Goal: Task Accomplishment & Management: Use online tool/utility

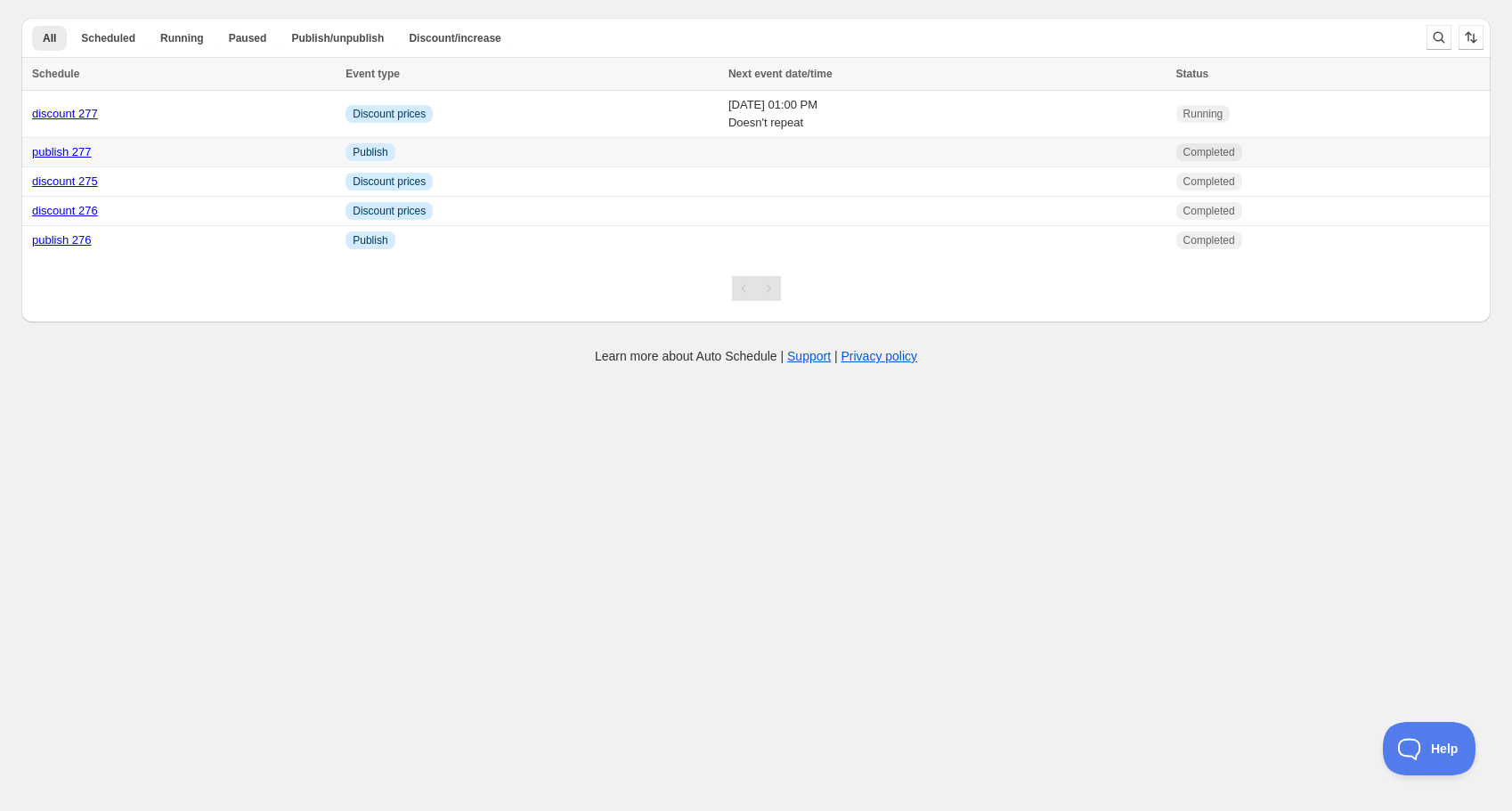
click at [457, 147] on td "Info Publish" at bounding box center [532, 152] width 383 height 30
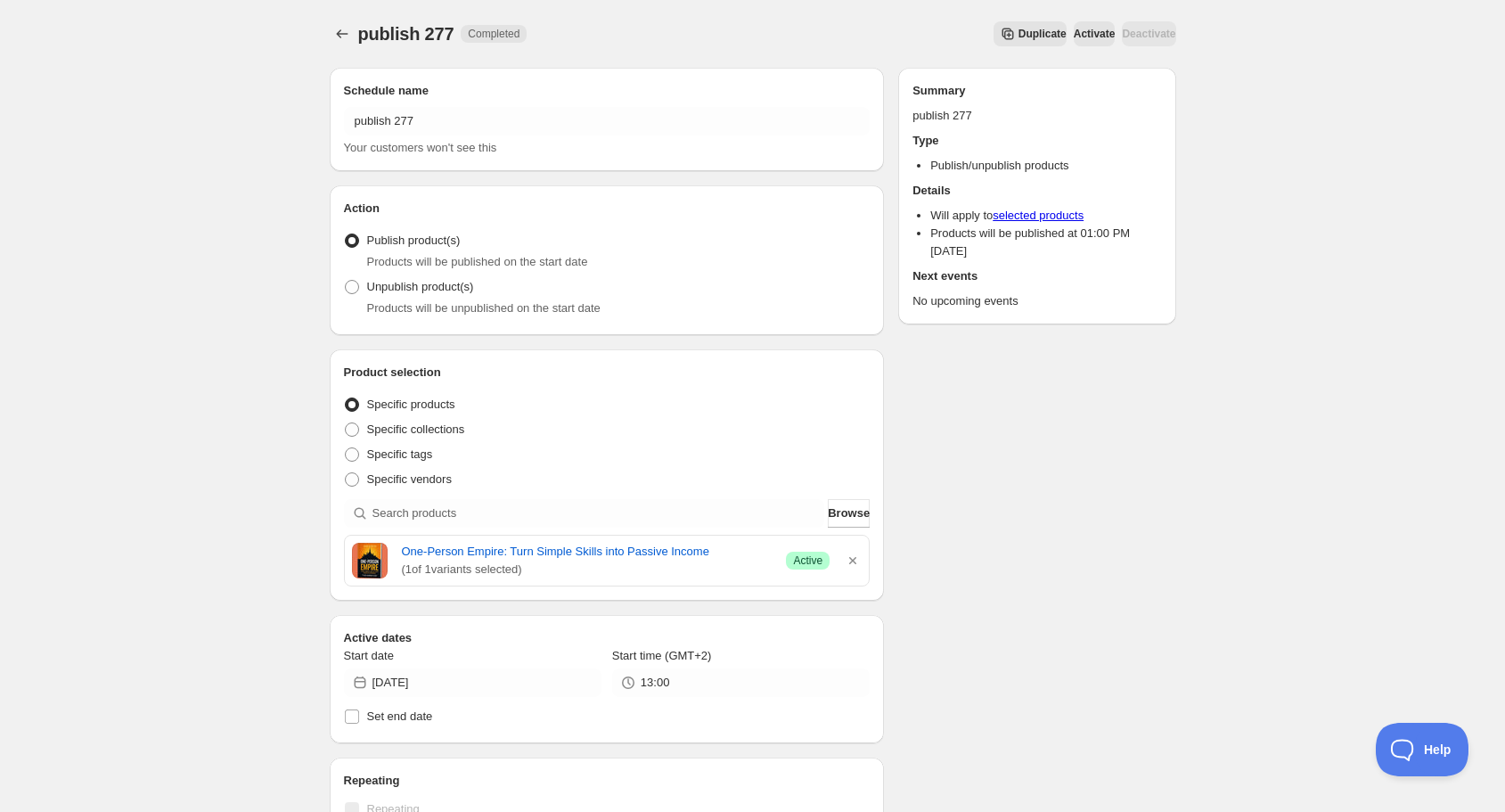
click at [999, 38] on icon "Secondary action label" at bounding box center [1008, 33] width 18 height 18
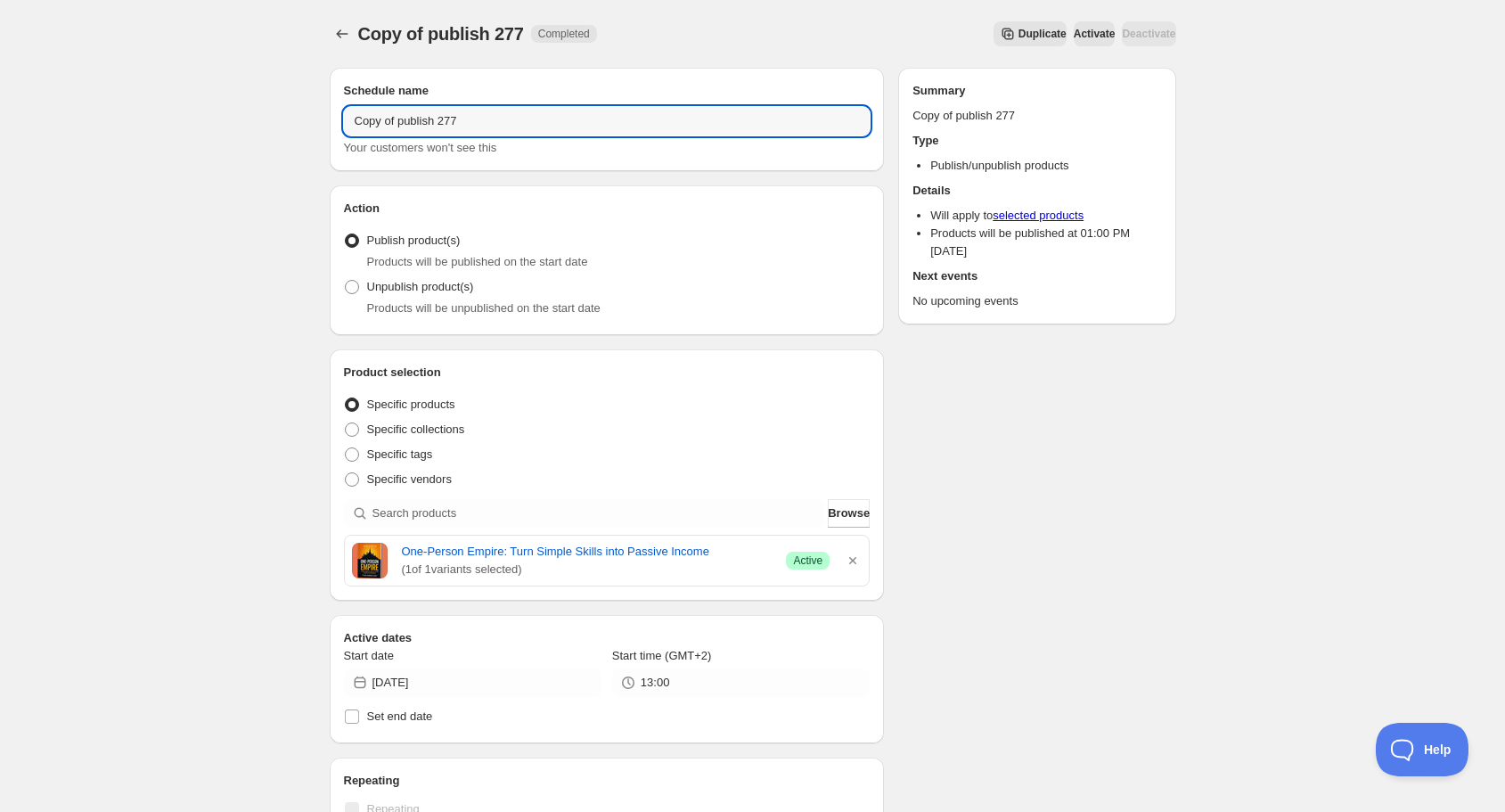
drag, startPoint x: 400, startPoint y: 124, endPoint x: 254, endPoint y: 122, distance: 146.0
click at [254, 122] on div "Copy of publish 277. This page is ready Copy of publish 277 Completed Duplicate…" at bounding box center [752, 685] width 1505 height 1370
drag, startPoint x: 411, startPoint y: 120, endPoint x: 422, endPoint y: 120, distance: 11.0
click at [421, 120] on input "publish 277" at bounding box center [608, 121] width 527 height 29
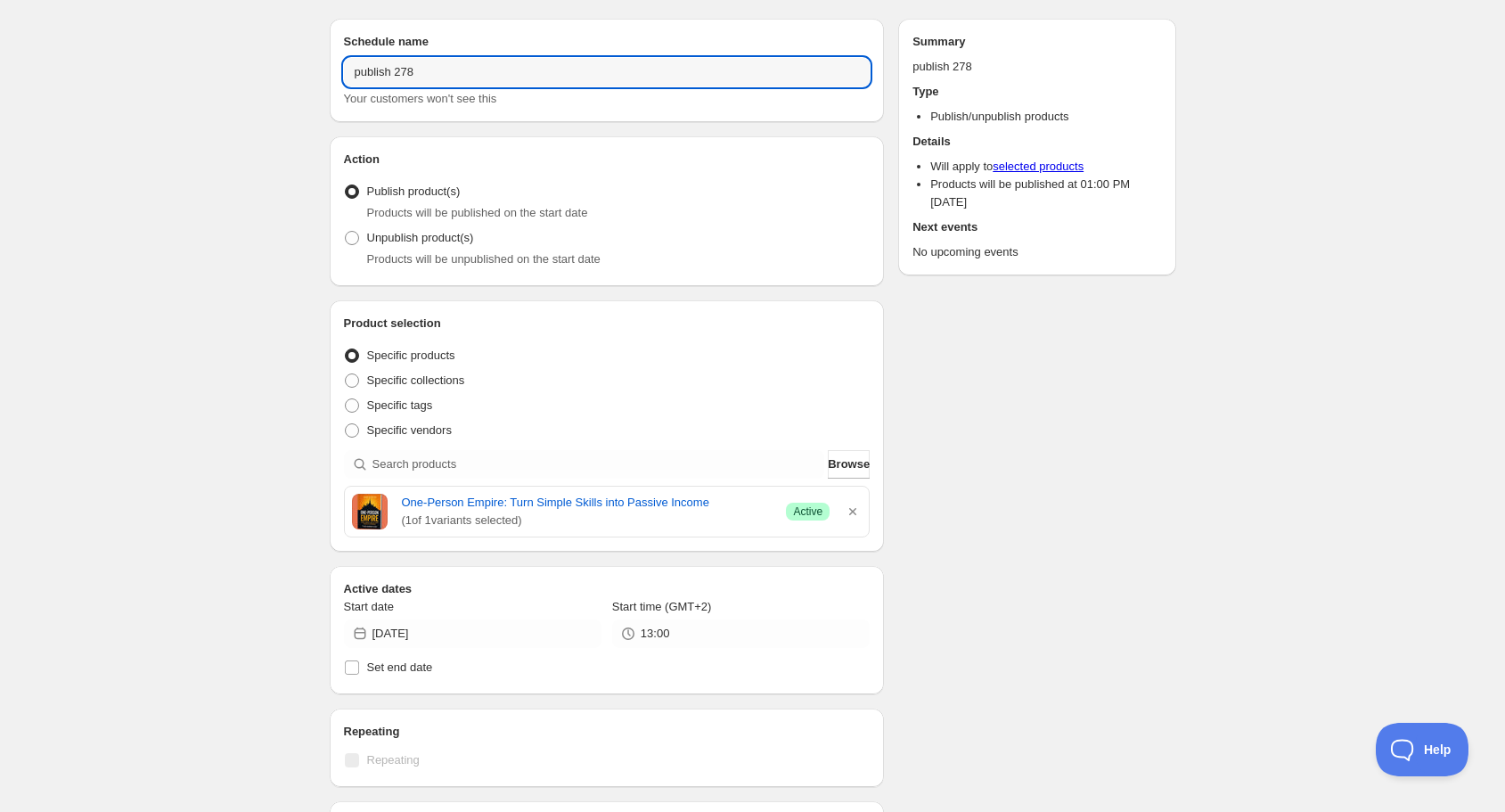
scroll to position [72, 0]
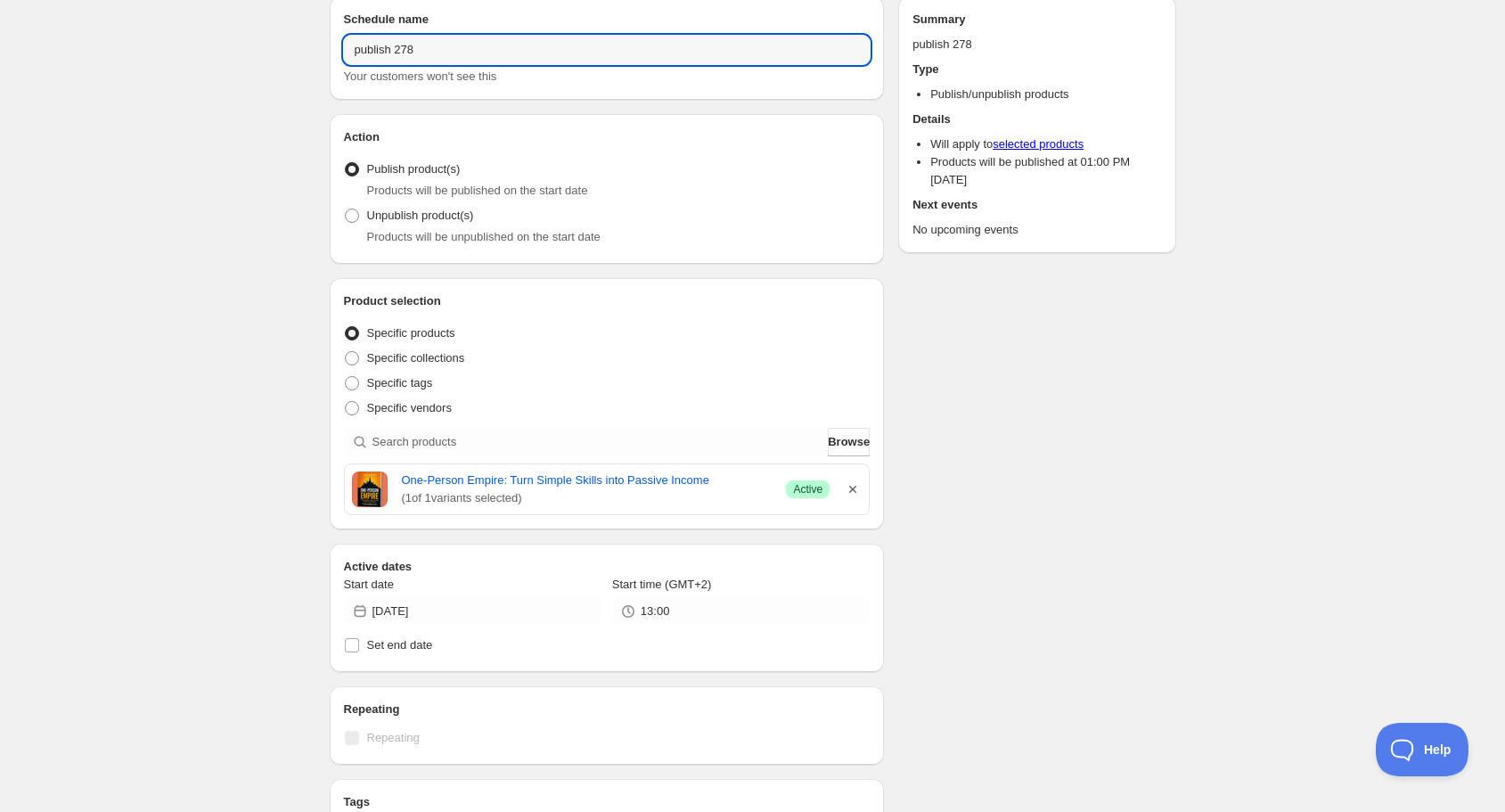
type input "publish 278"
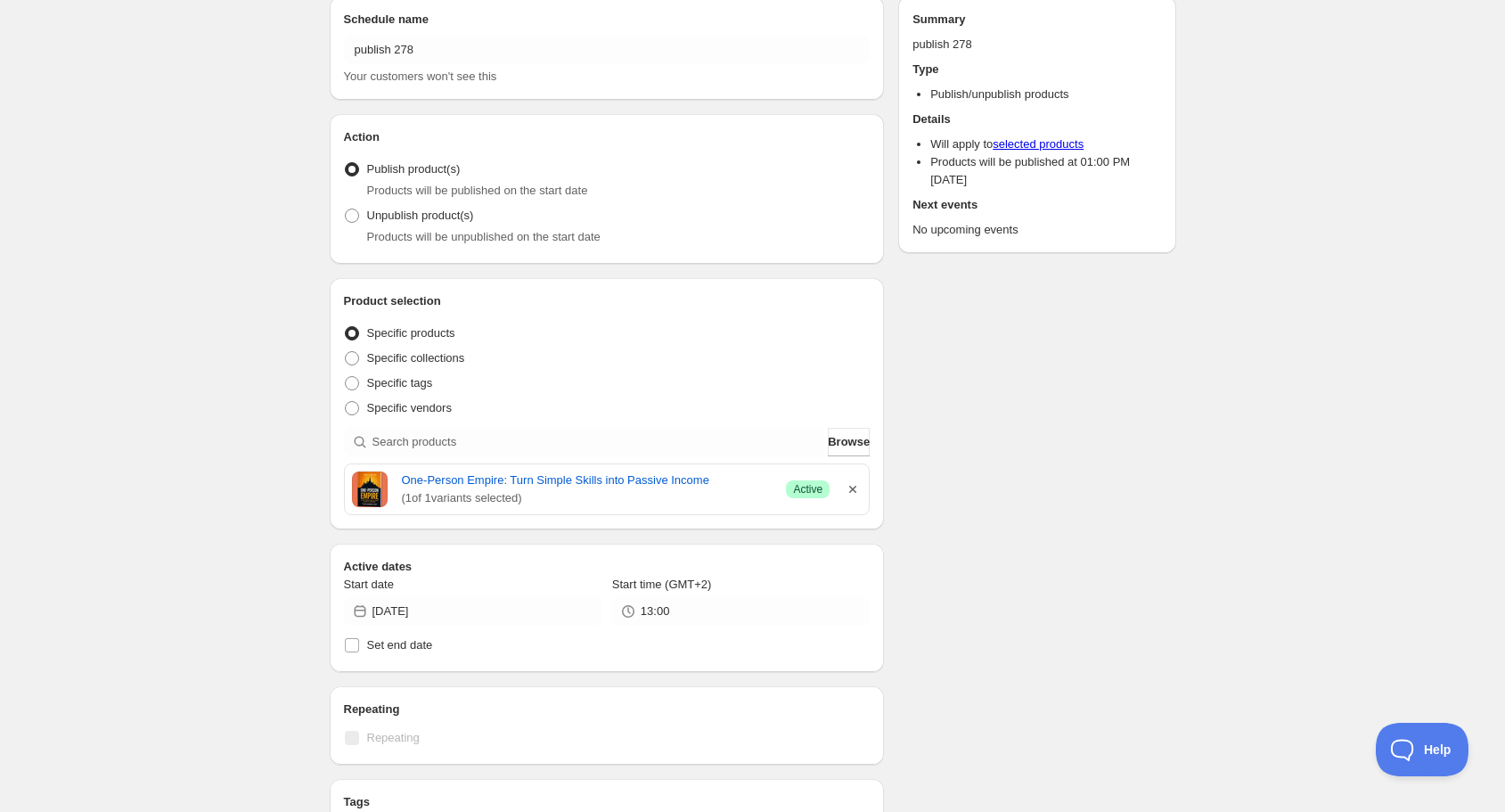
click at [853, 481] on icon "button" at bounding box center [852, 489] width 18 height 18
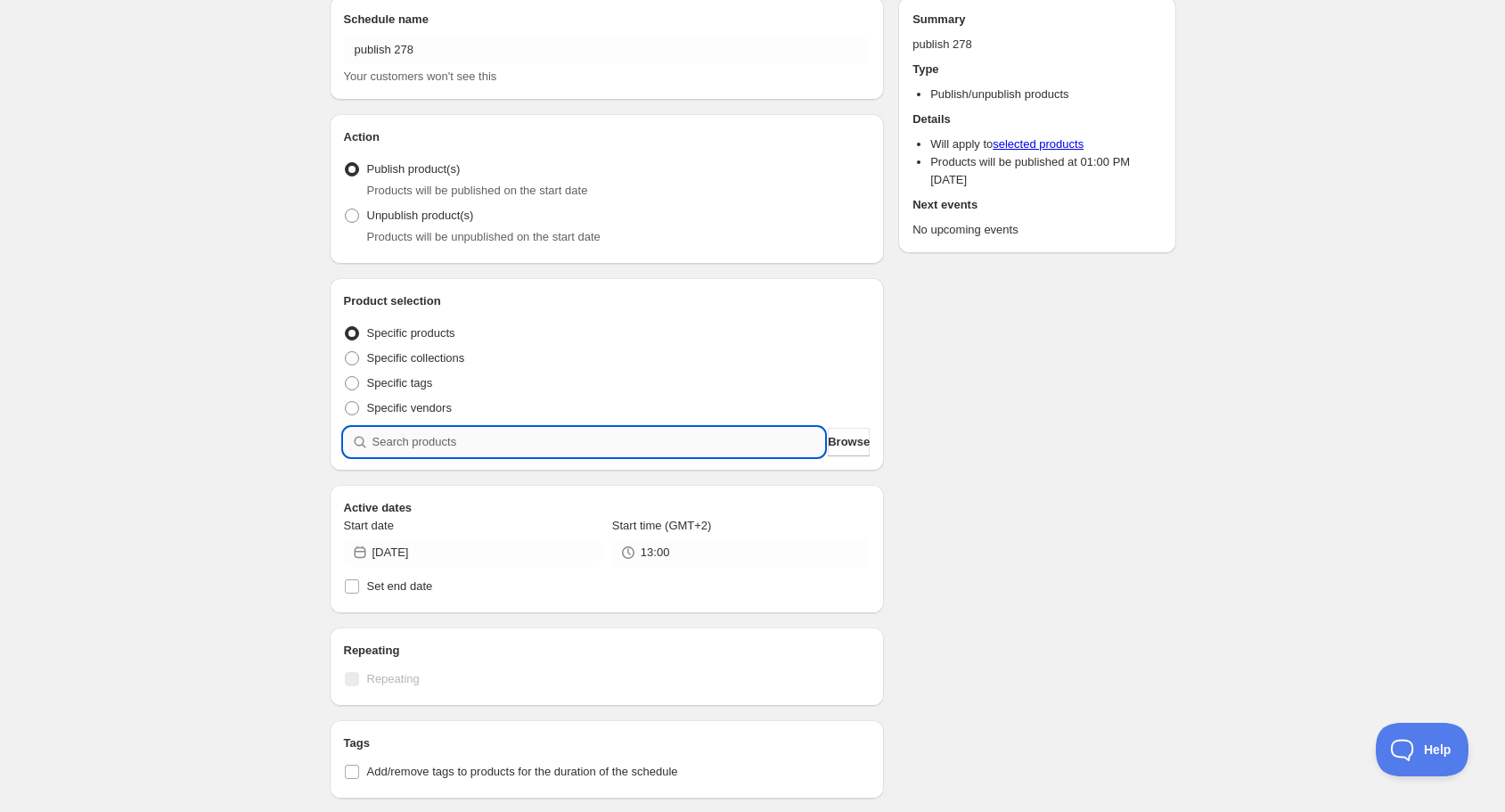
click at [657, 444] on input "search" at bounding box center [598, 442] width 452 height 29
type input "i"
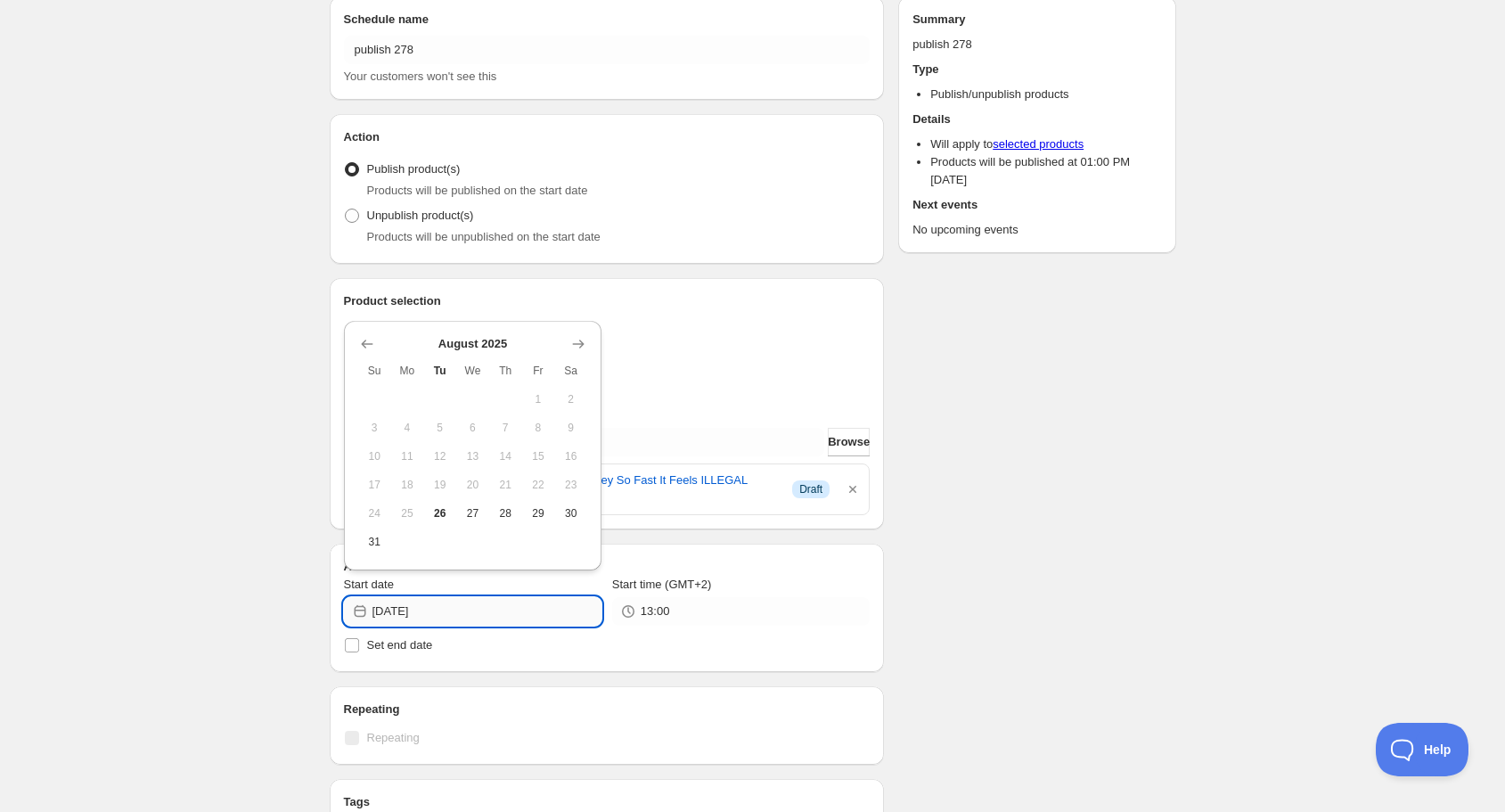
click at [448, 615] on input "[DATE]" at bounding box center [487, 612] width 229 height 29
click at [444, 512] on span "26" at bounding box center [440, 512] width 19 height 14
type input "[DATE]"
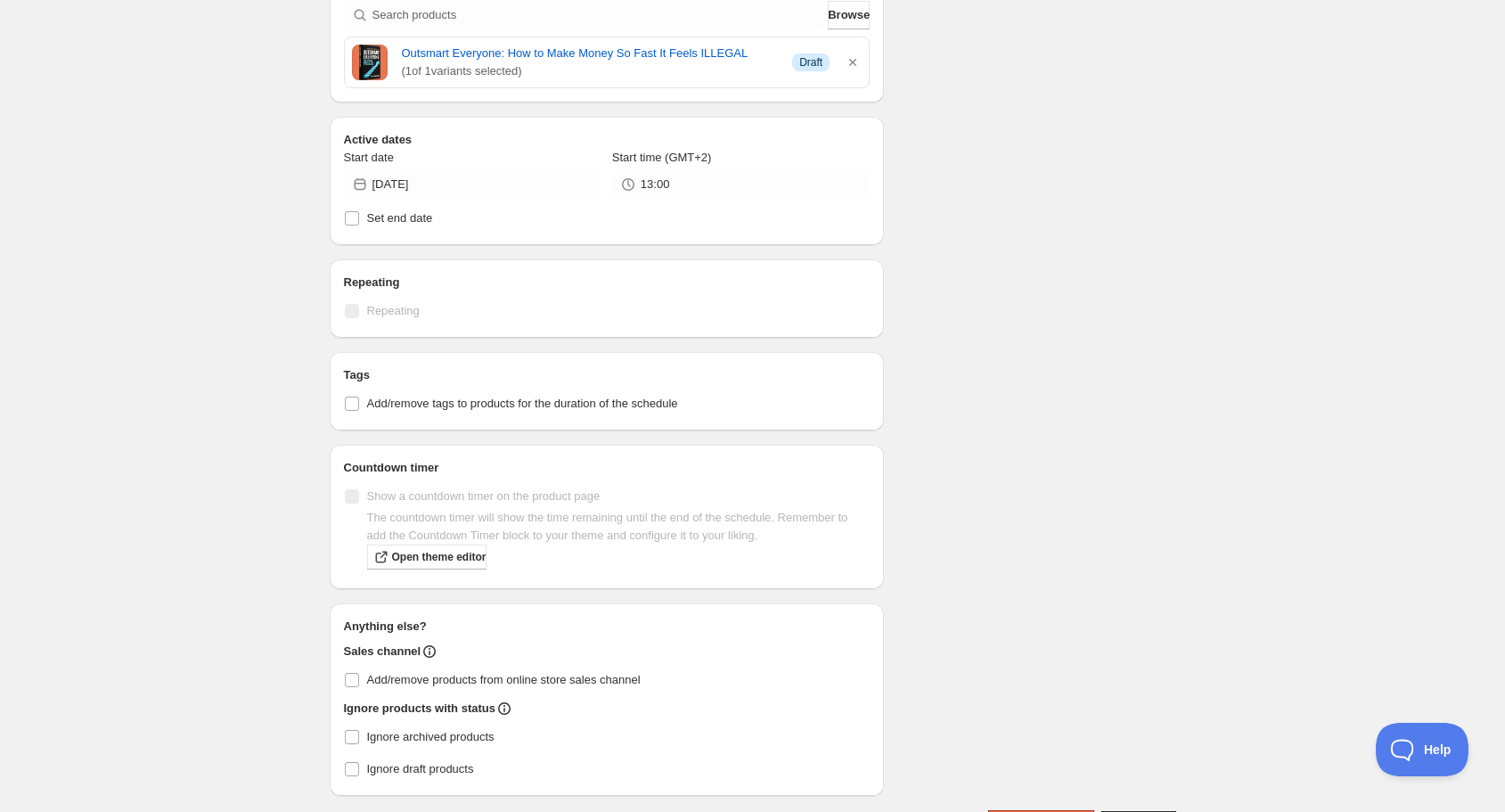
scroll to position [556, 0]
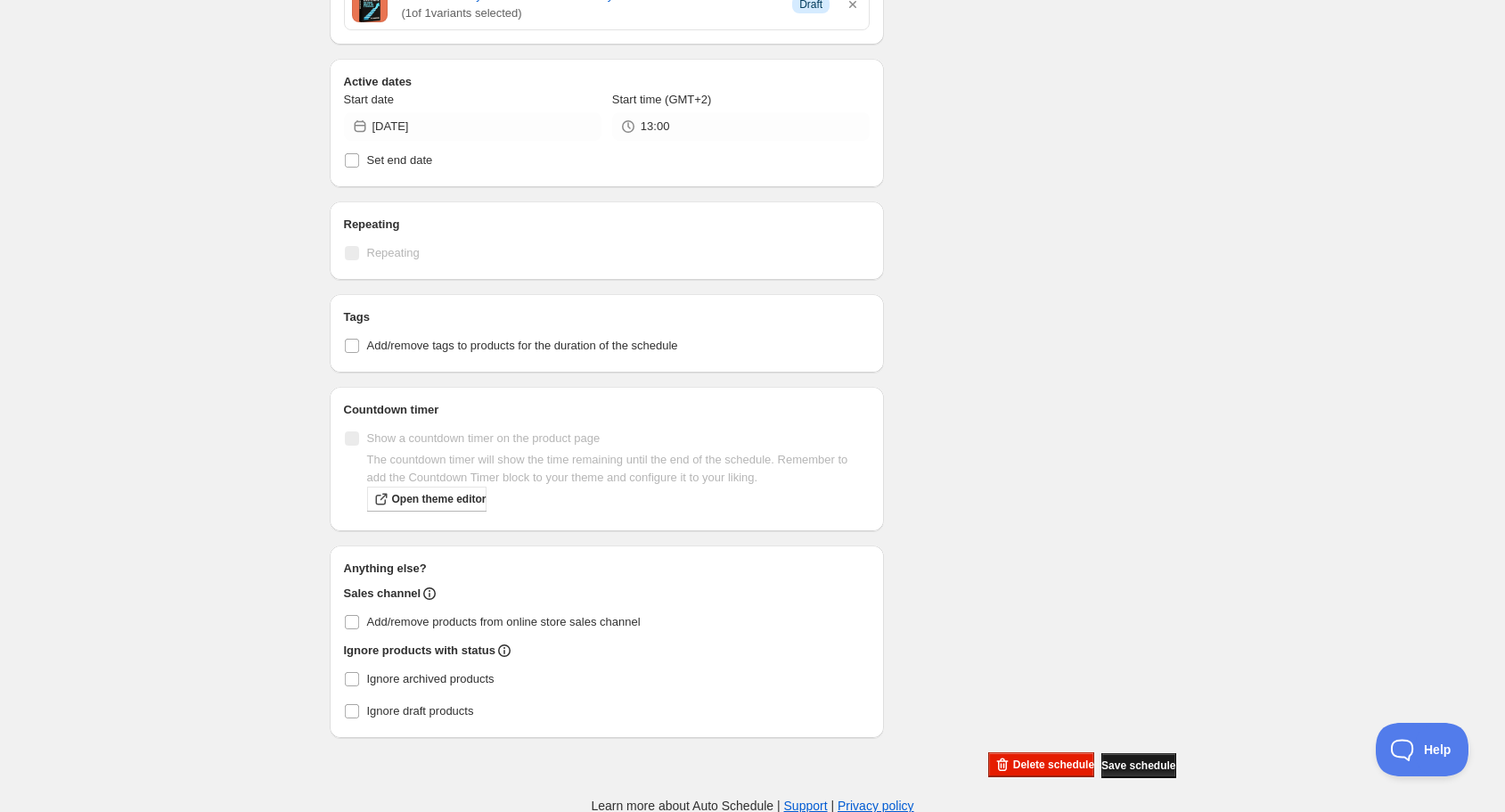
click at [1151, 762] on span "Save schedule" at bounding box center [1139, 765] width 74 height 14
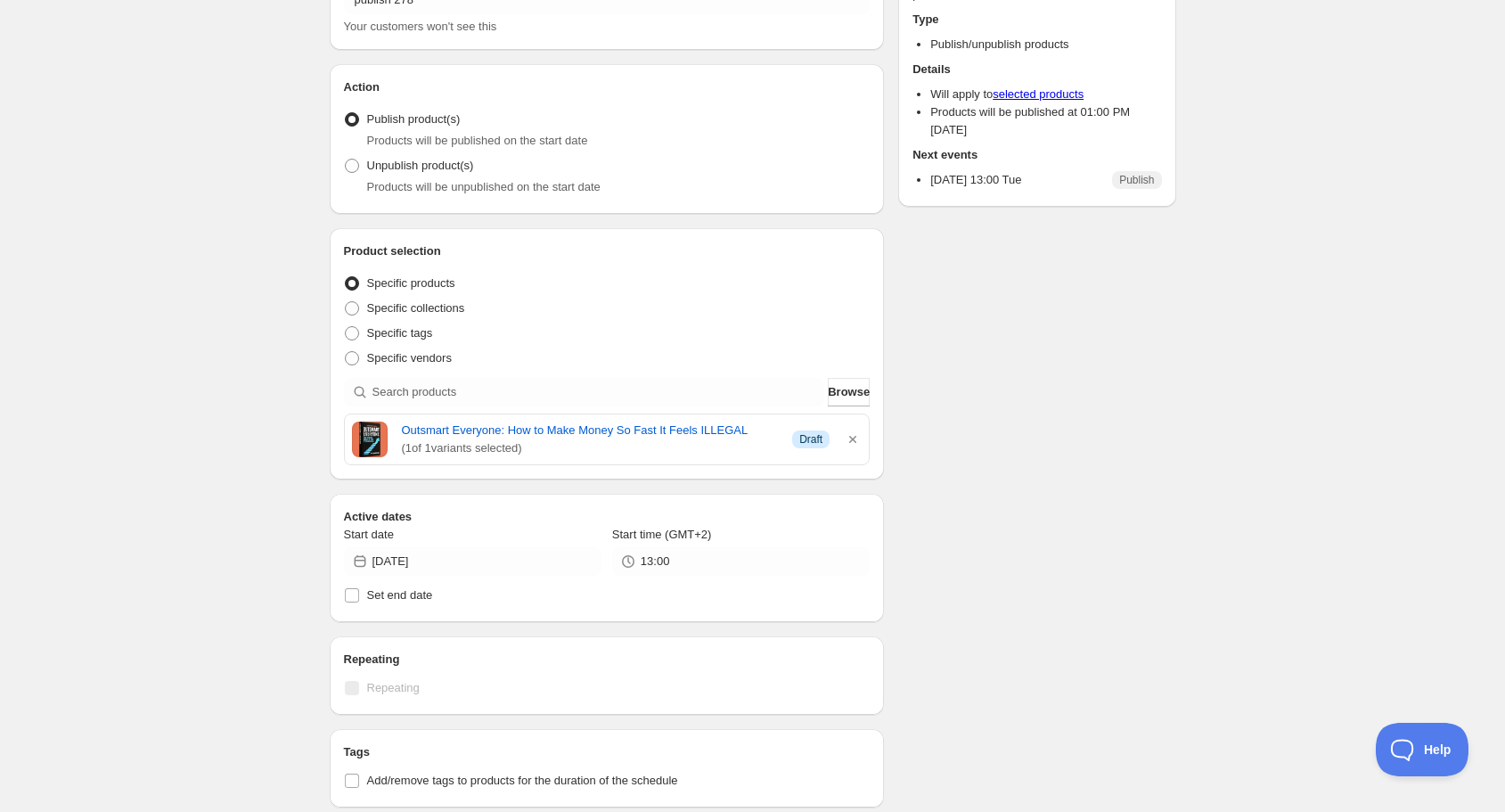
scroll to position [0, 0]
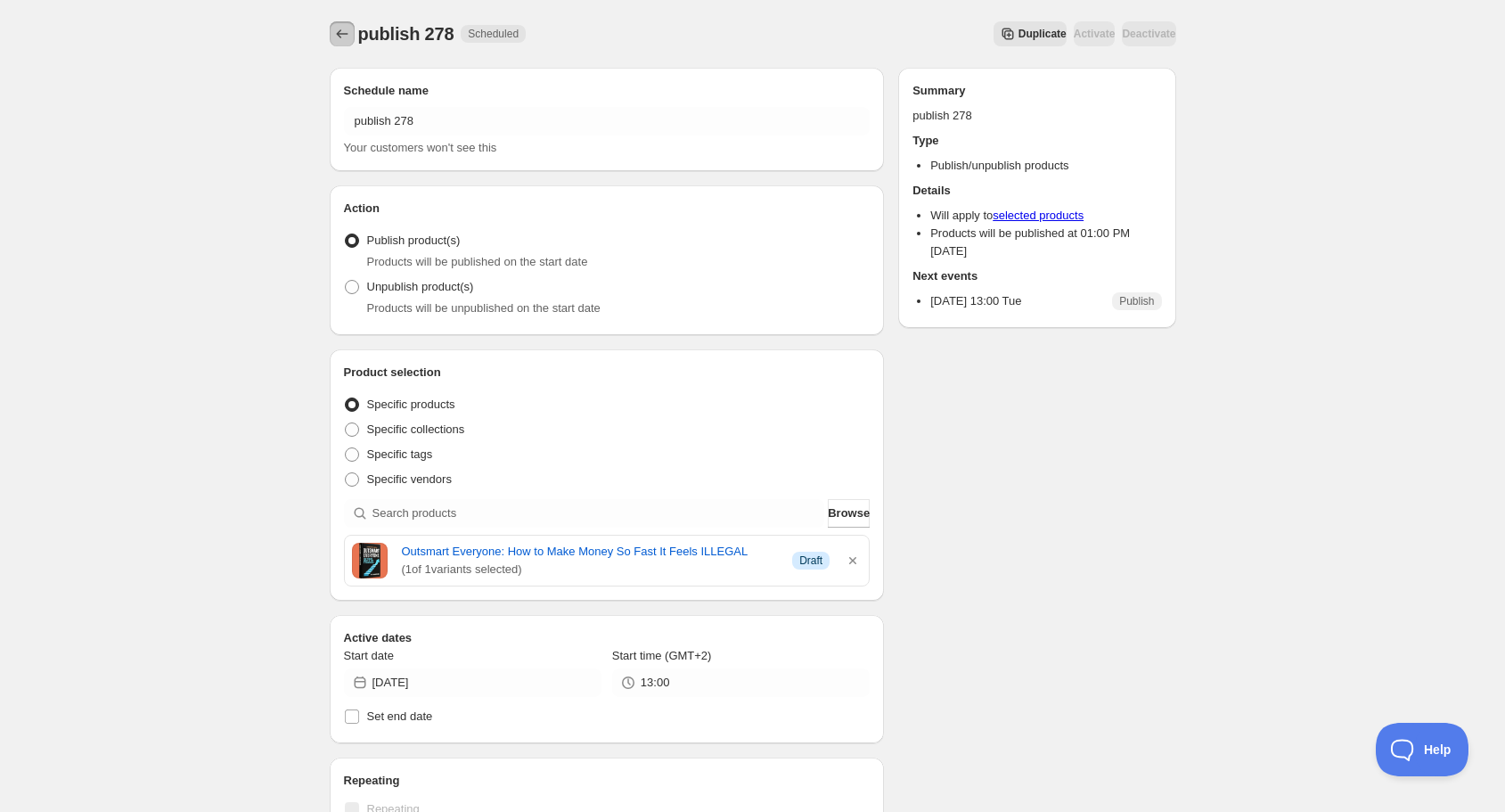
click at [343, 28] on icon "Schedules" at bounding box center [342, 33] width 18 height 18
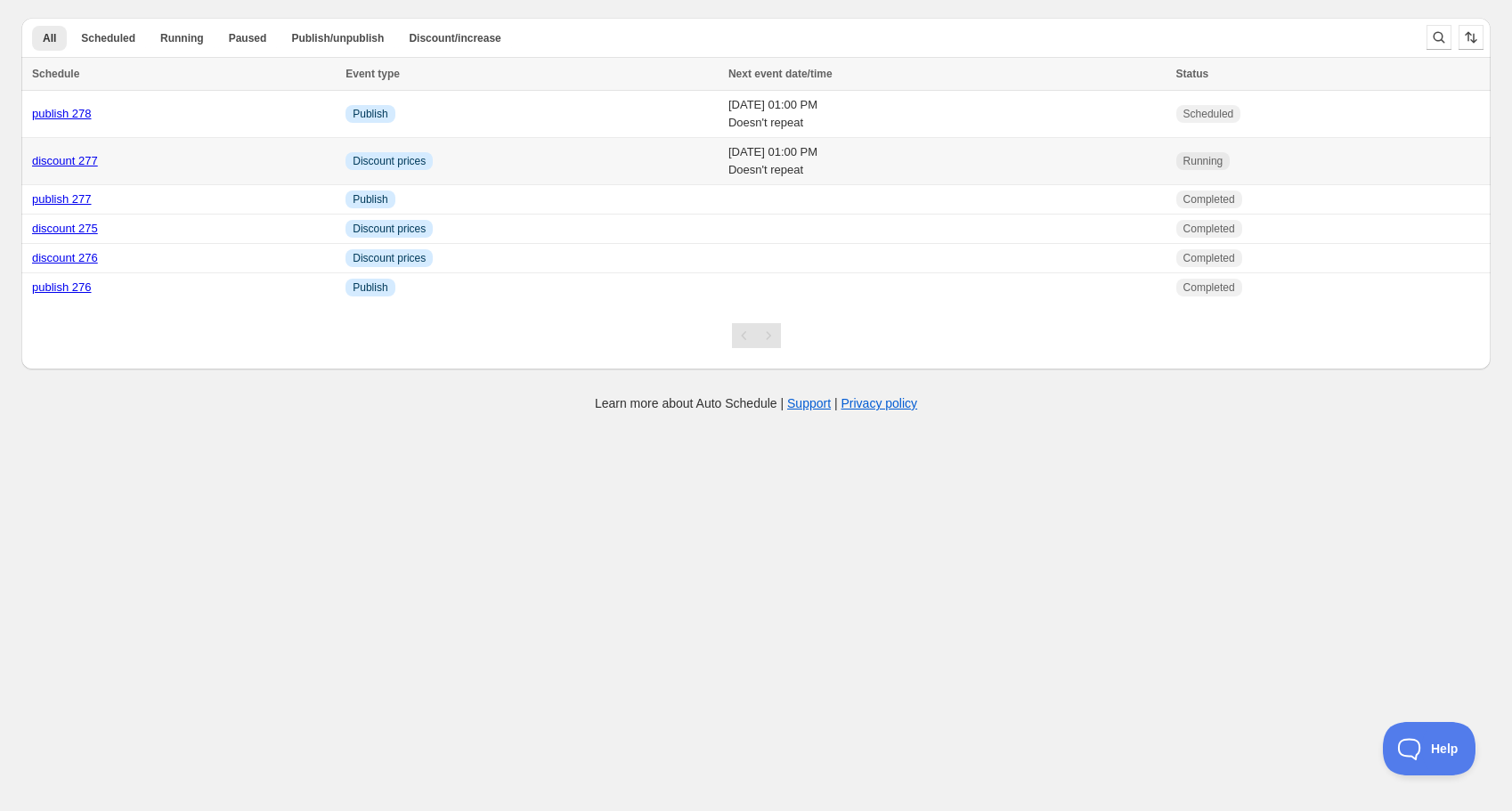
click at [77, 165] on link "discount 277" at bounding box center [65, 161] width 66 height 13
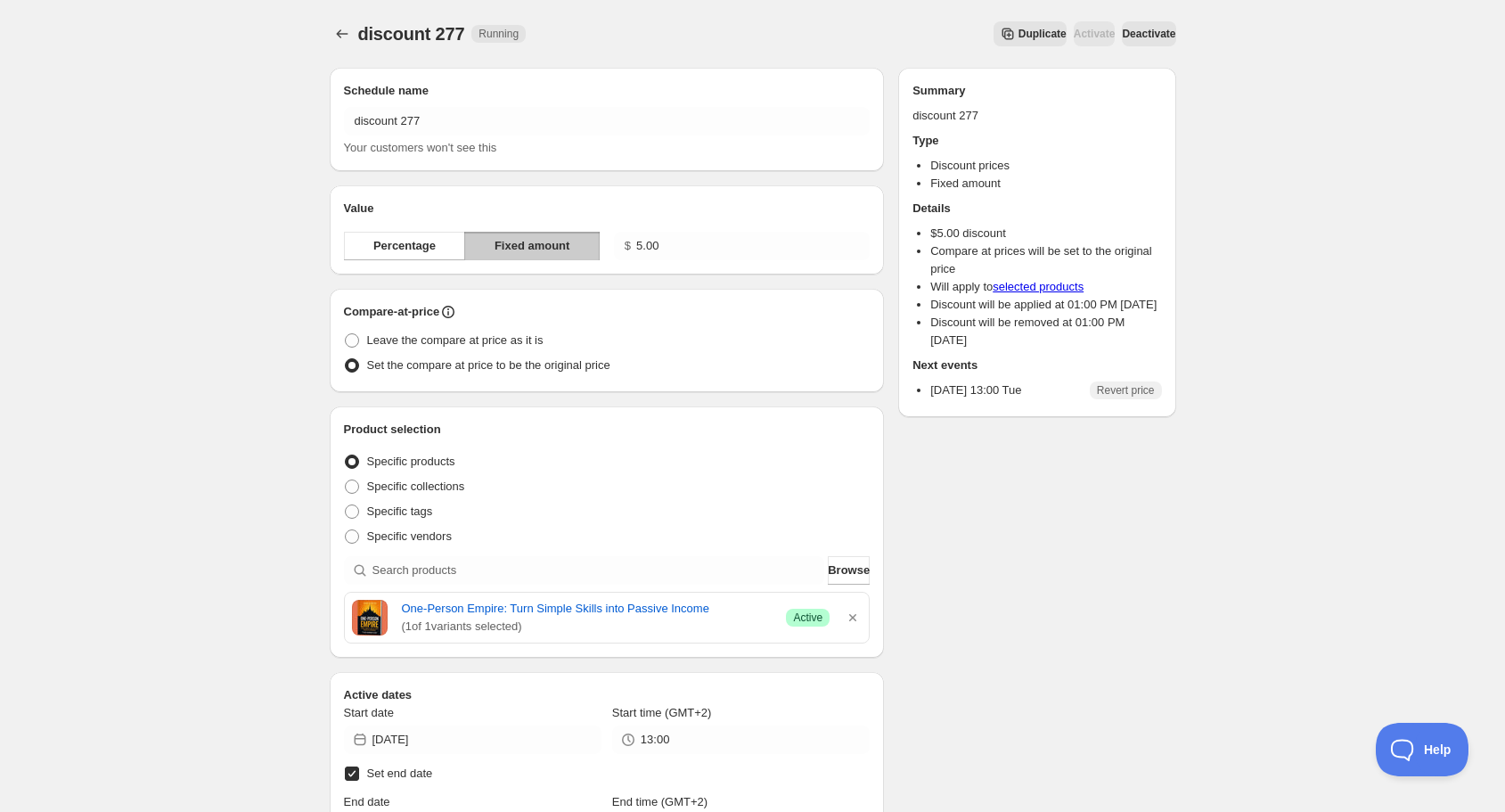
click at [993, 26] on button "Duplicate" at bounding box center [1030, 33] width 73 height 25
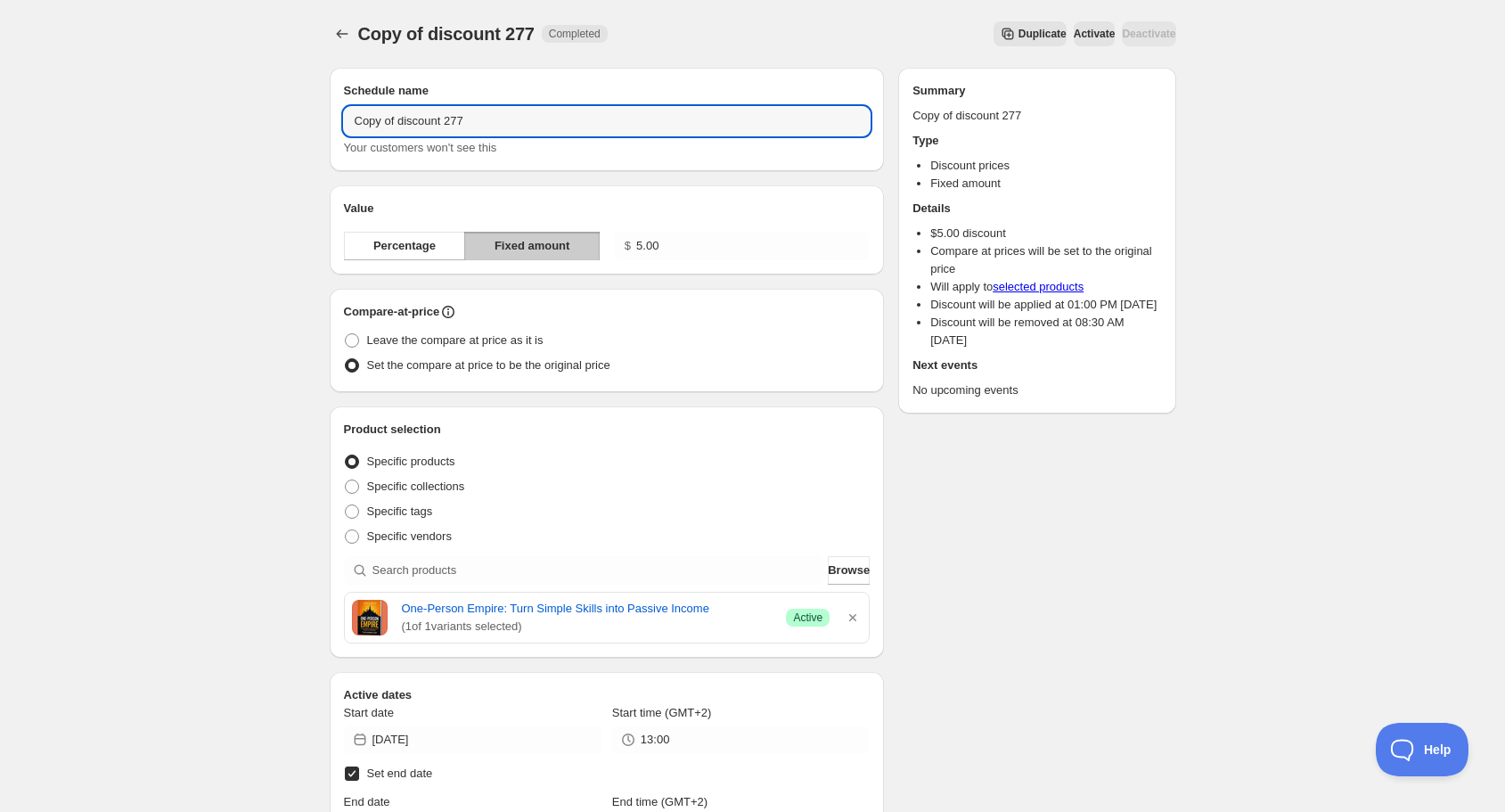
drag, startPoint x: 399, startPoint y: 123, endPoint x: 272, endPoint y: 120, distance: 127.0
click at [272, 120] on div "Copy of discount 277. This page is ready Copy of discount 277 Completed Duplica…" at bounding box center [752, 638] width 1505 height 1278
drag, startPoint x: 411, startPoint y: 118, endPoint x: 433, endPoint y: 118, distance: 22.0
click at [433, 118] on input "discount 277" at bounding box center [608, 121] width 527 height 29
type input "discount 278"
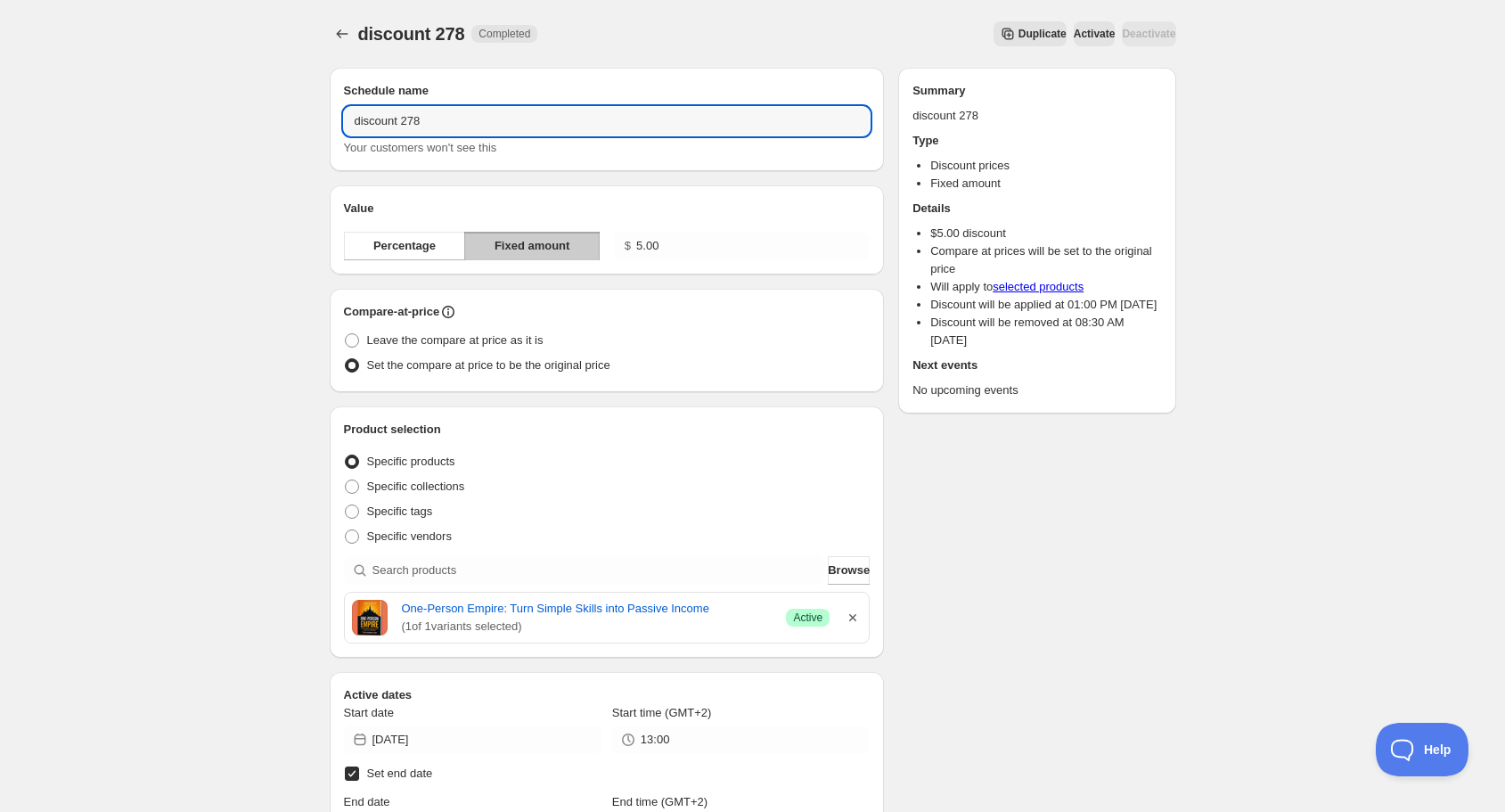
click at [854, 614] on icon "button" at bounding box center [852, 617] width 18 height 18
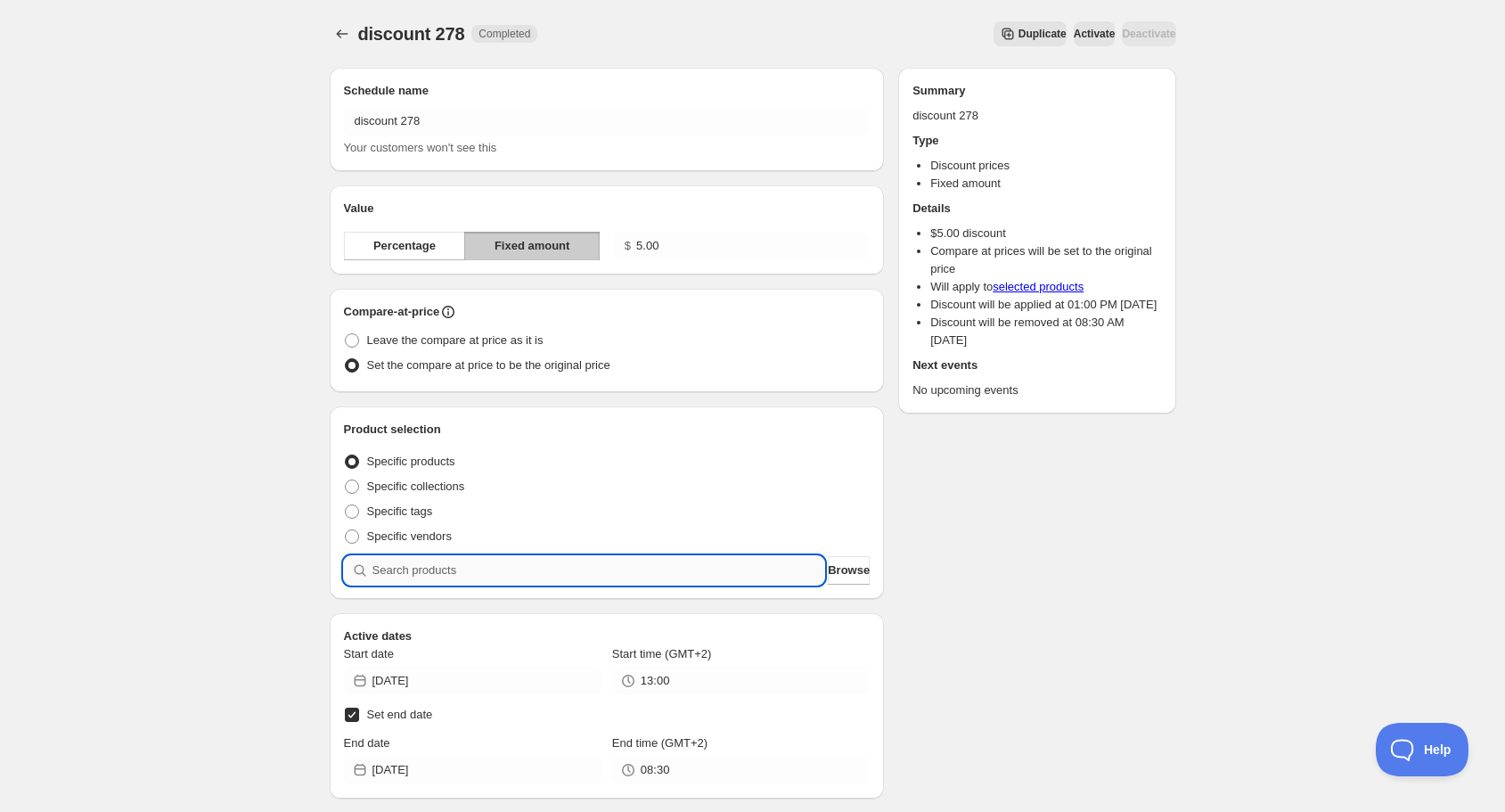
click at [614, 570] on input "search" at bounding box center [598, 571] width 452 height 29
type input "i"
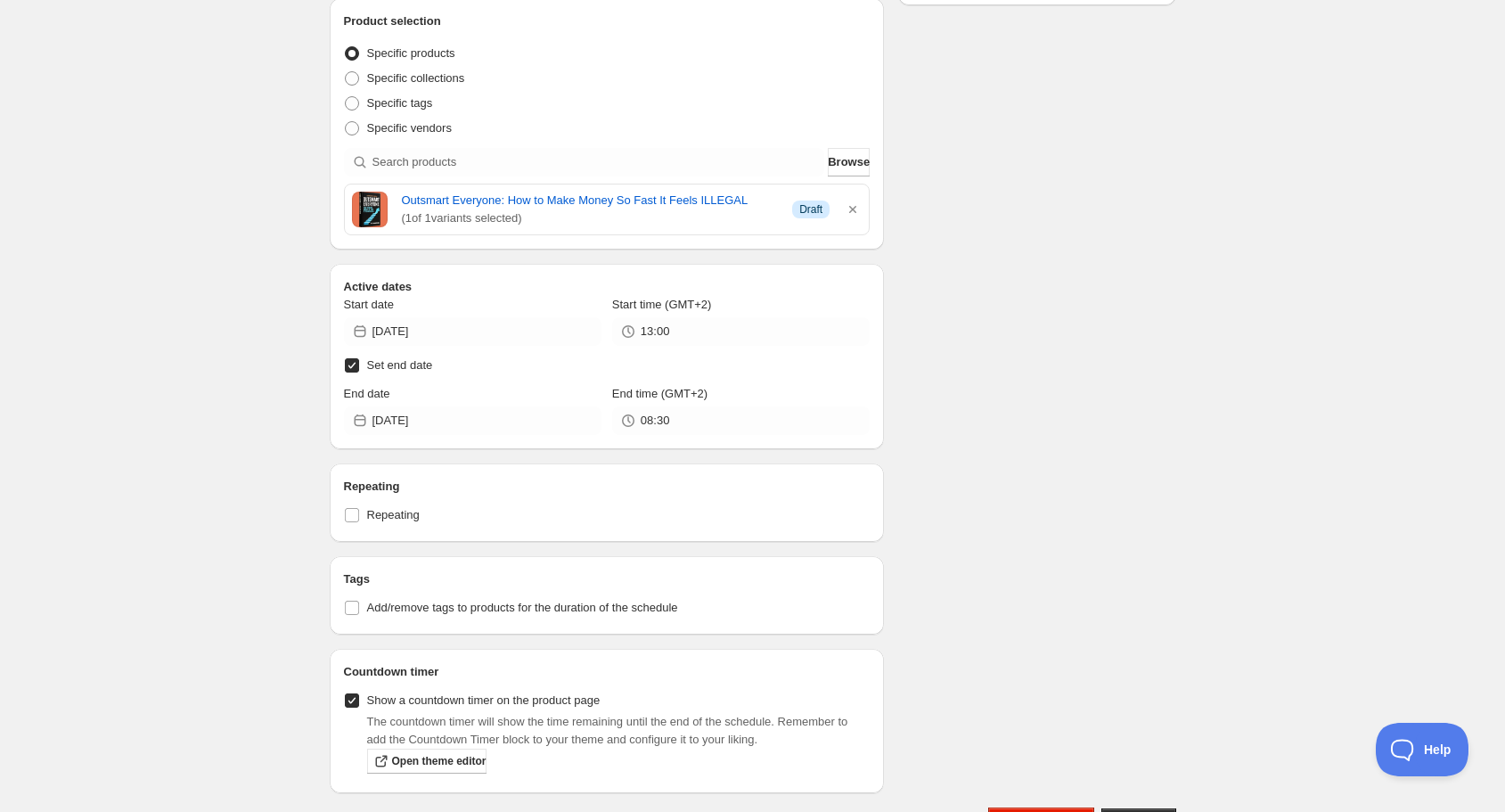
scroll to position [427, 0]
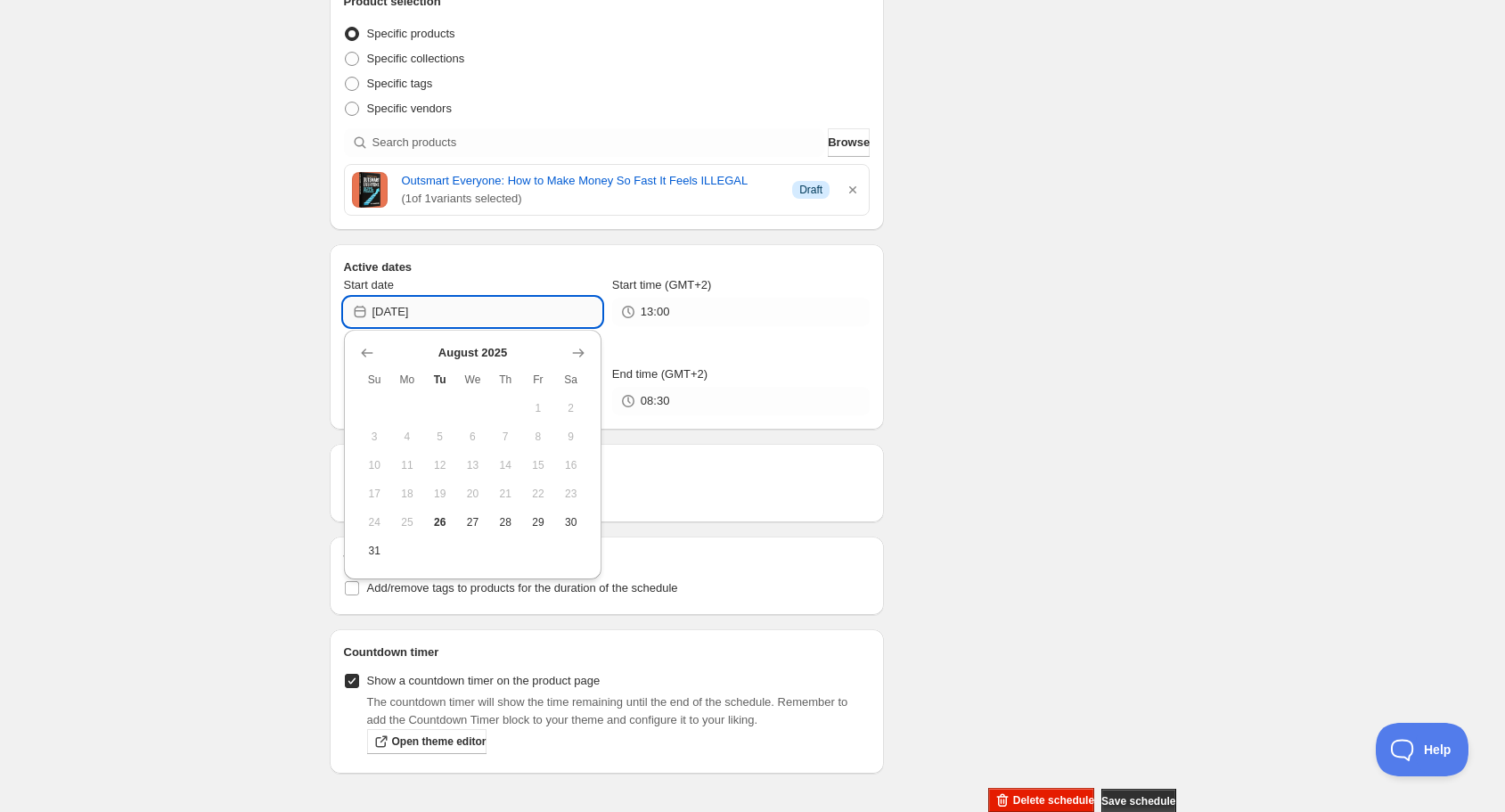
click at [432, 313] on input "[DATE]" at bounding box center [487, 312] width 229 height 29
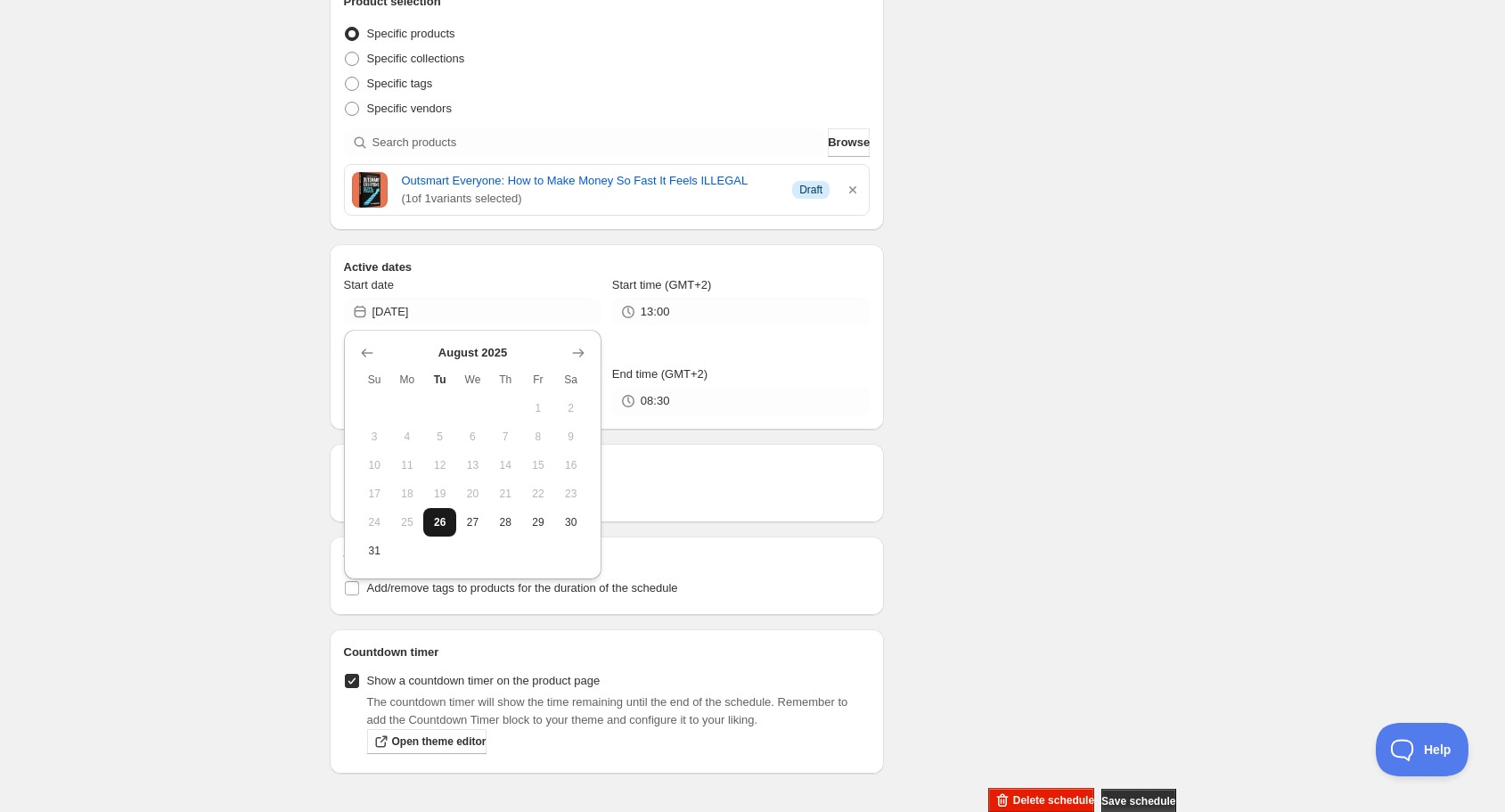
click at [445, 518] on span "26" at bounding box center [440, 522] width 19 height 14
type input "[DATE]"
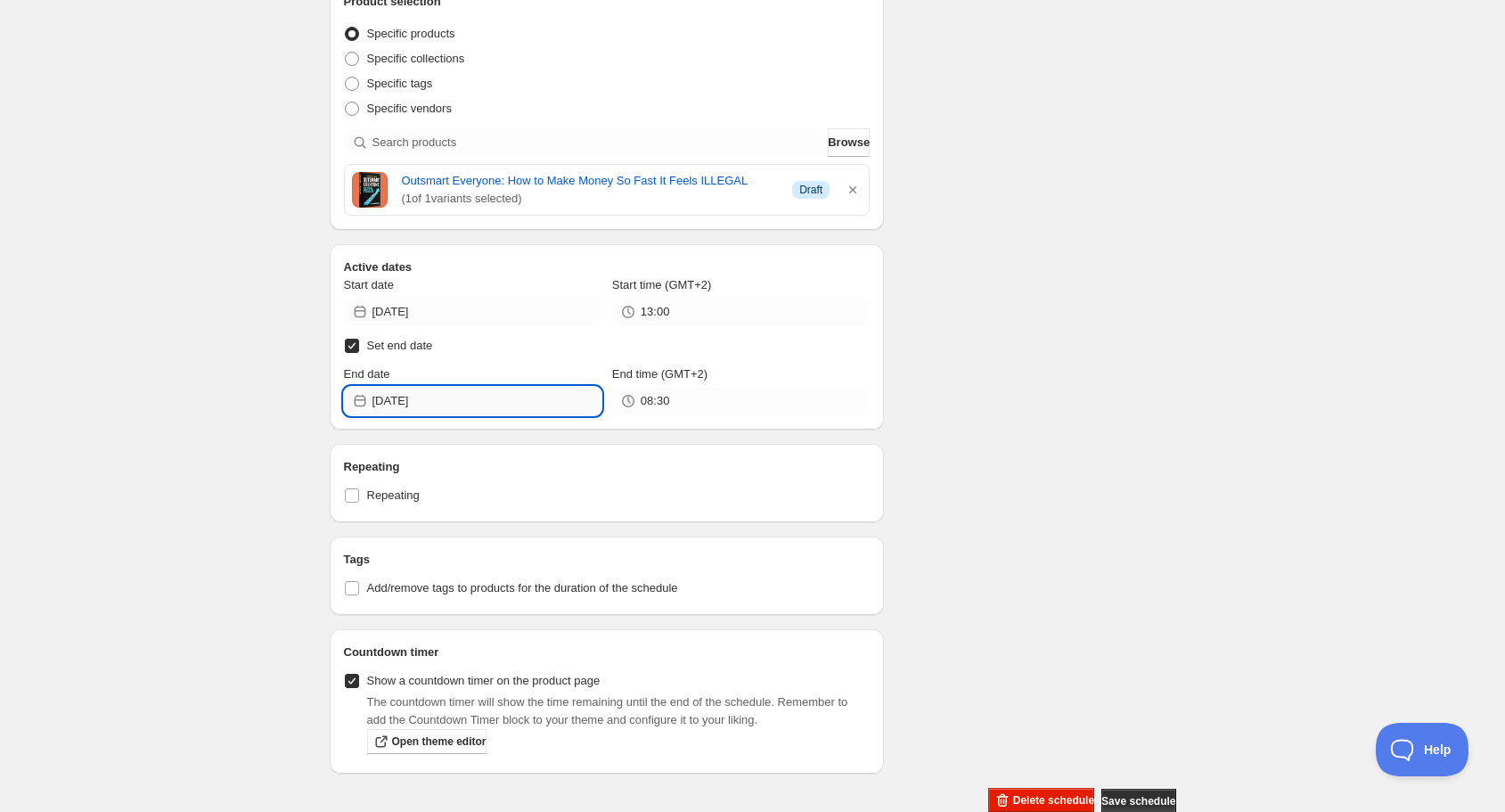
click at [434, 401] on input "[DATE]" at bounding box center [487, 401] width 229 height 29
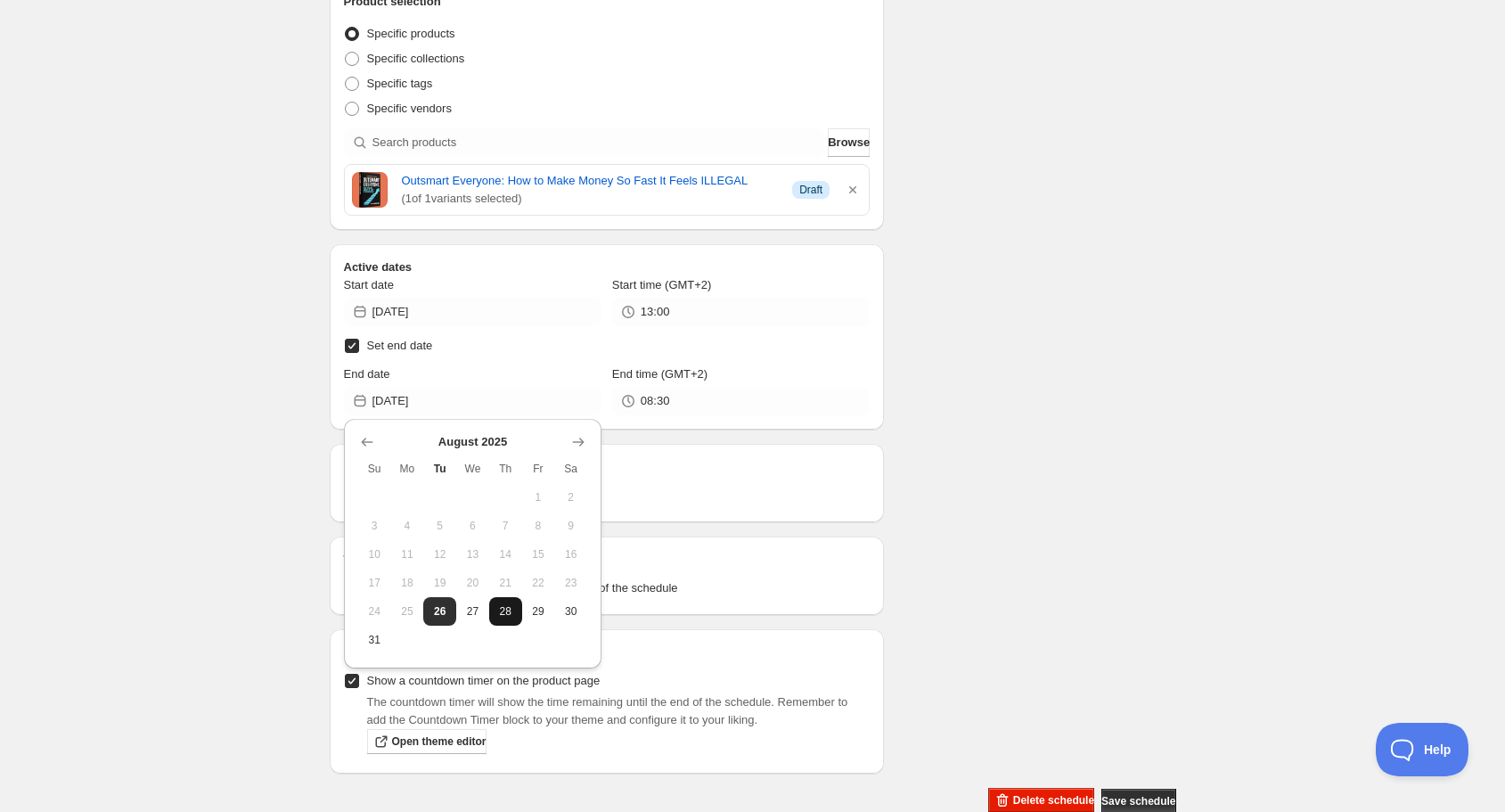
click at [508, 604] on span "28" at bounding box center [506, 611] width 19 height 14
type input "[DATE]"
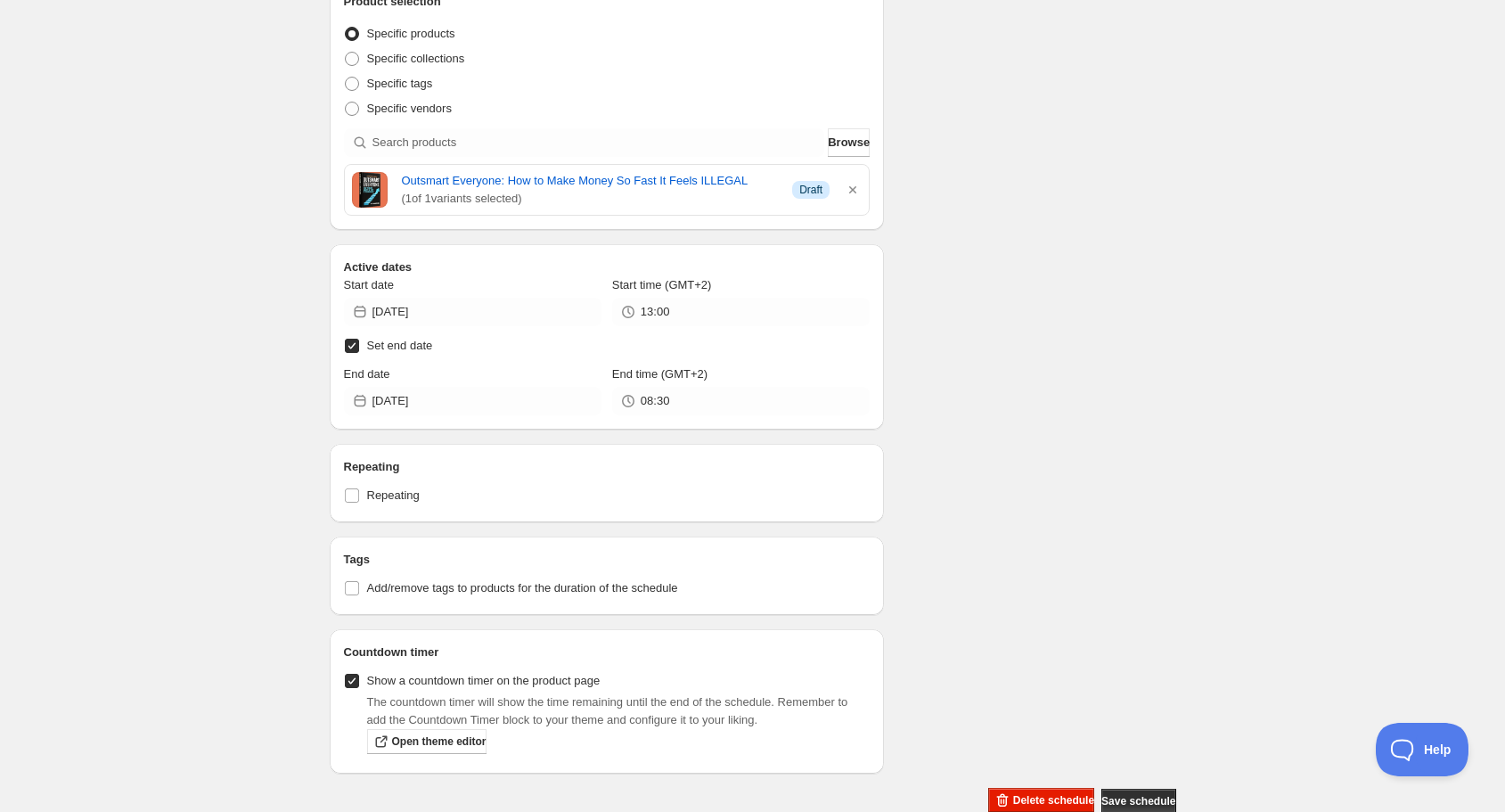
click at [263, 469] on div "discount 278. This page is ready discount 278 Completed Duplicate Activate Deac…" at bounding box center [752, 211] width 1505 height 1278
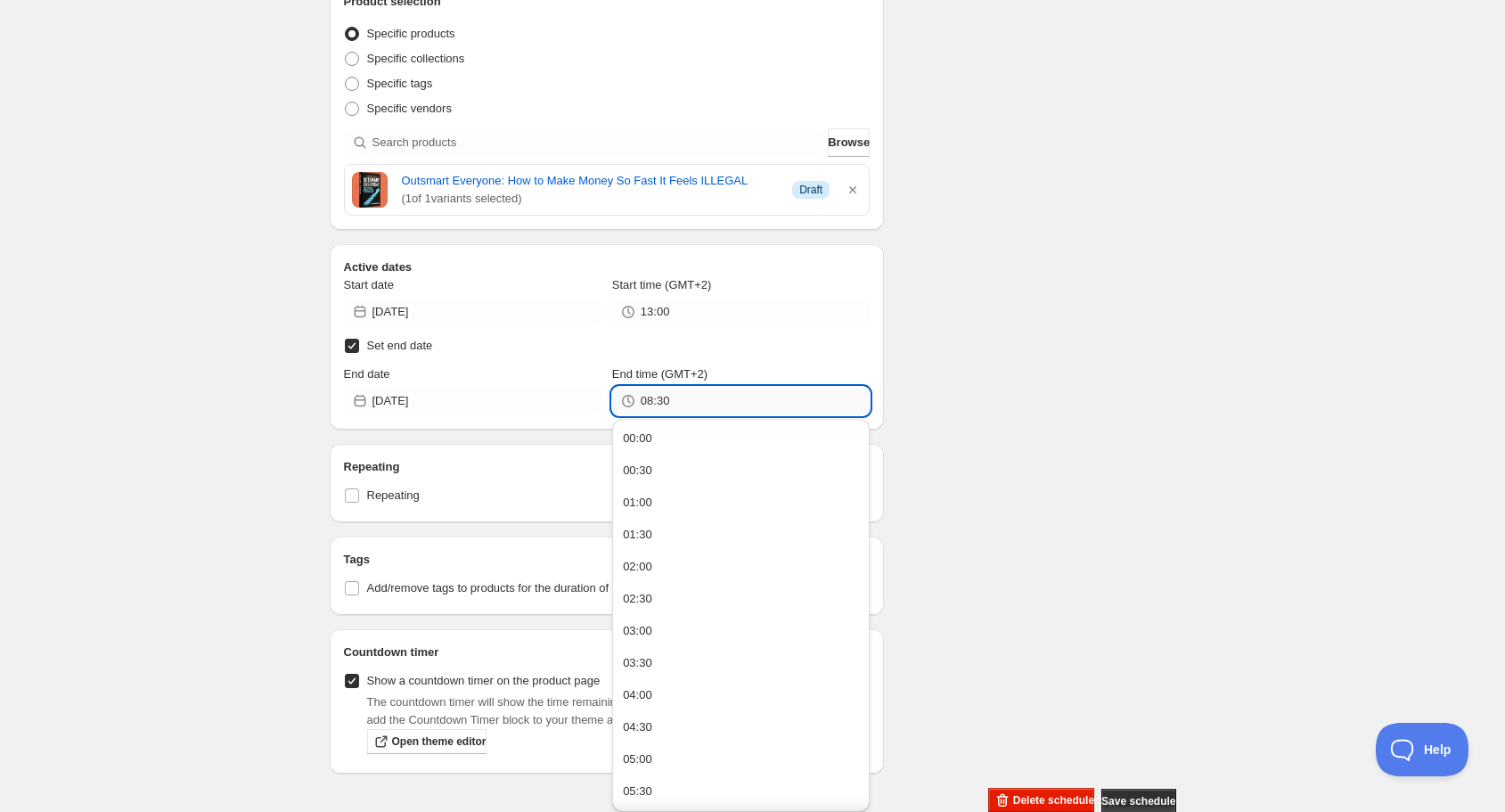
click at [672, 411] on input "08:30" at bounding box center [756, 401] width 229 height 29
click at [656, 624] on button "13:00" at bounding box center [741, 631] width 247 height 29
type input "13:00"
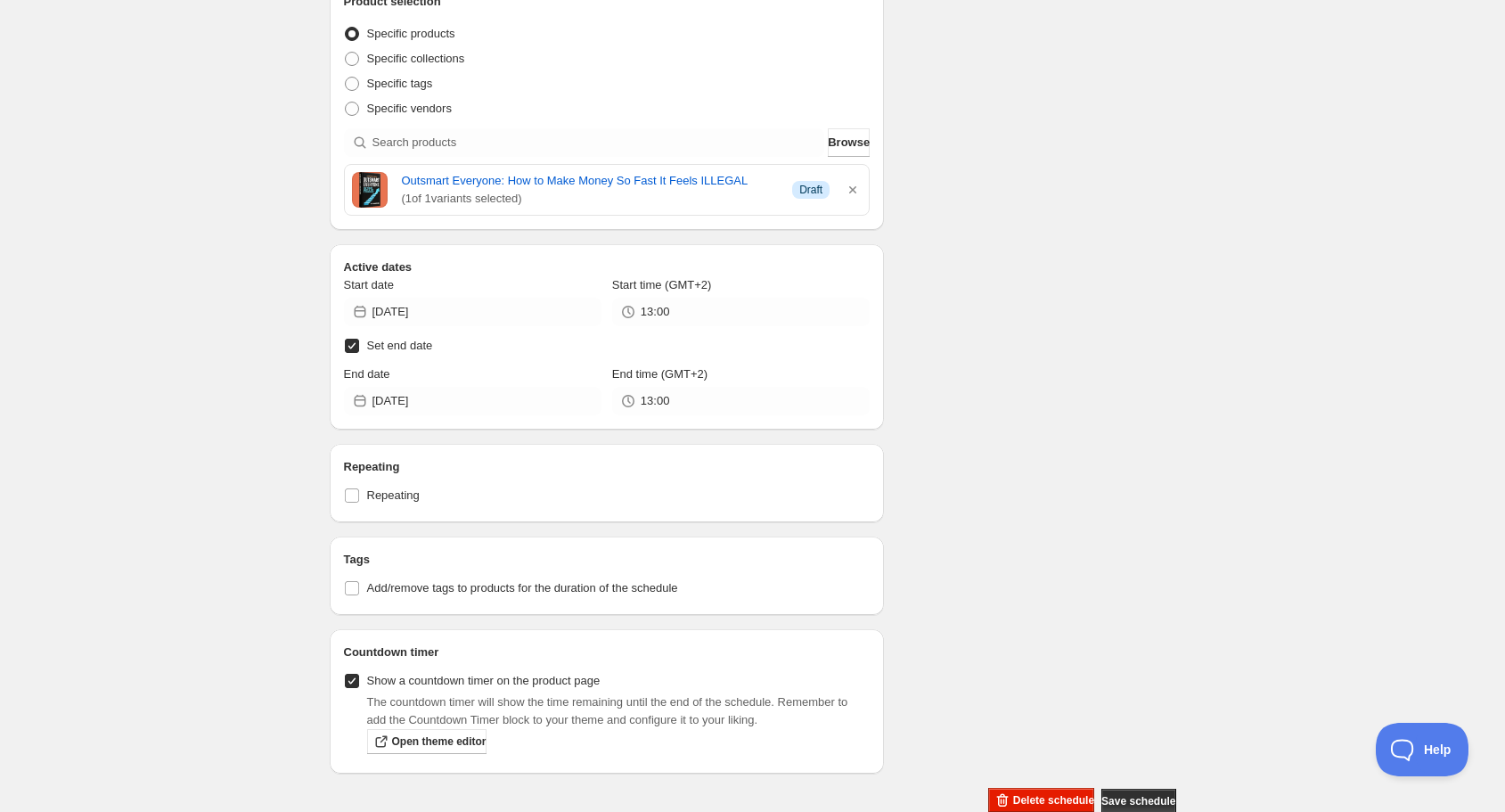
click at [296, 422] on div "discount 278. This page is ready discount 278 Completed Duplicate Activate Deac…" at bounding box center [752, 211] width 1505 height 1278
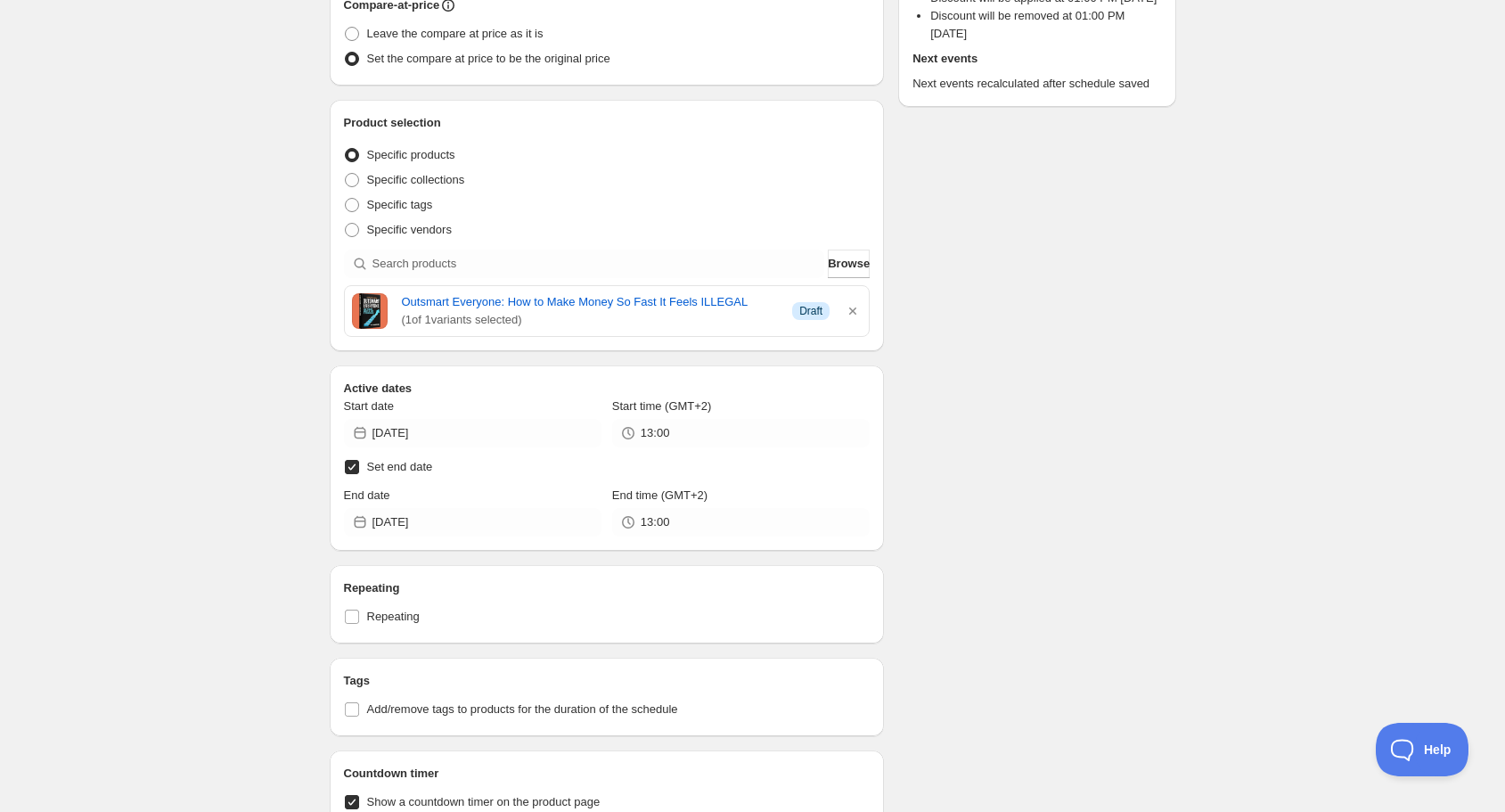
scroll to position [463, 0]
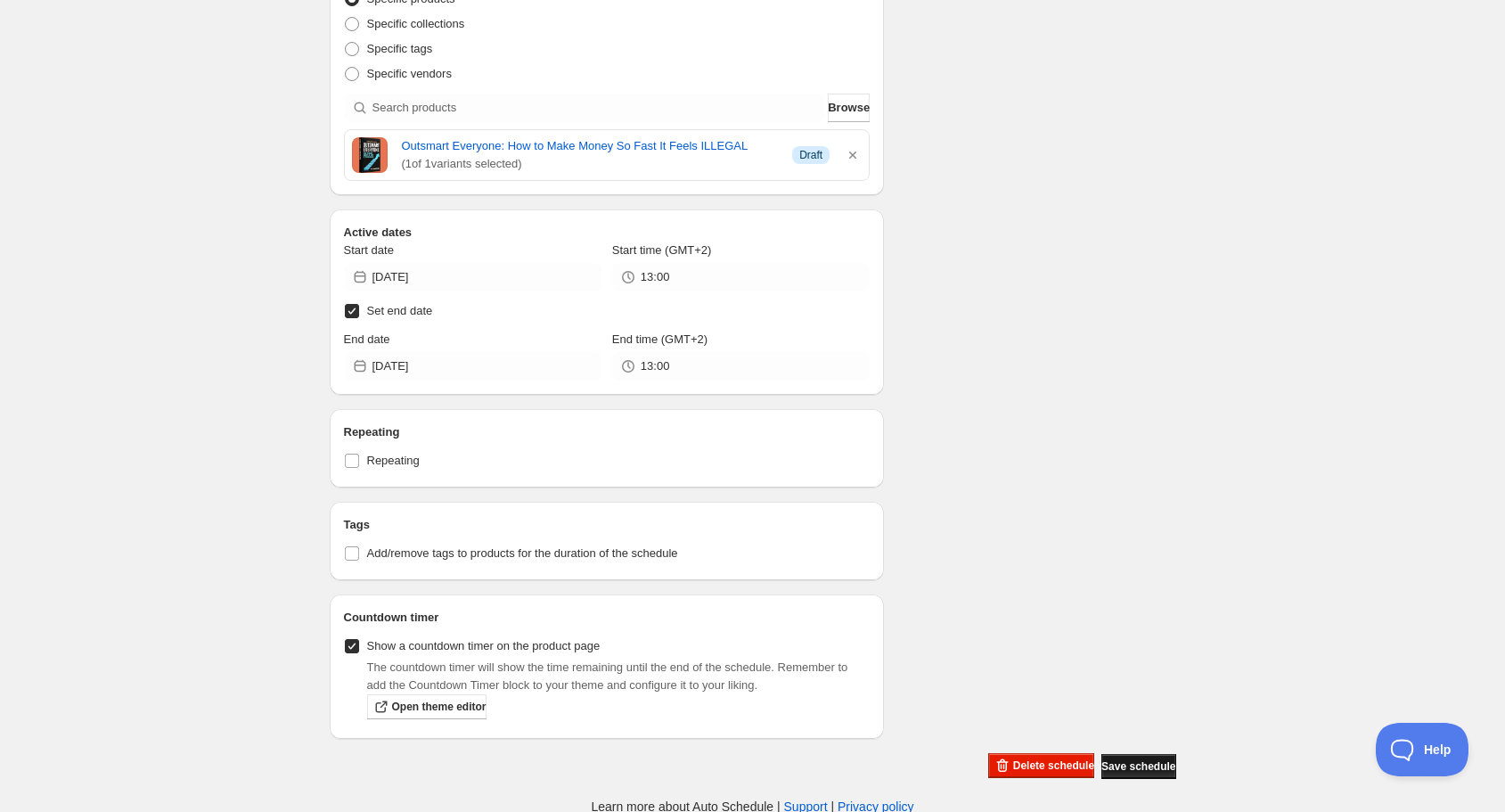
click at [1111, 764] on span "Save schedule" at bounding box center [1139, 766] width 74 height 14
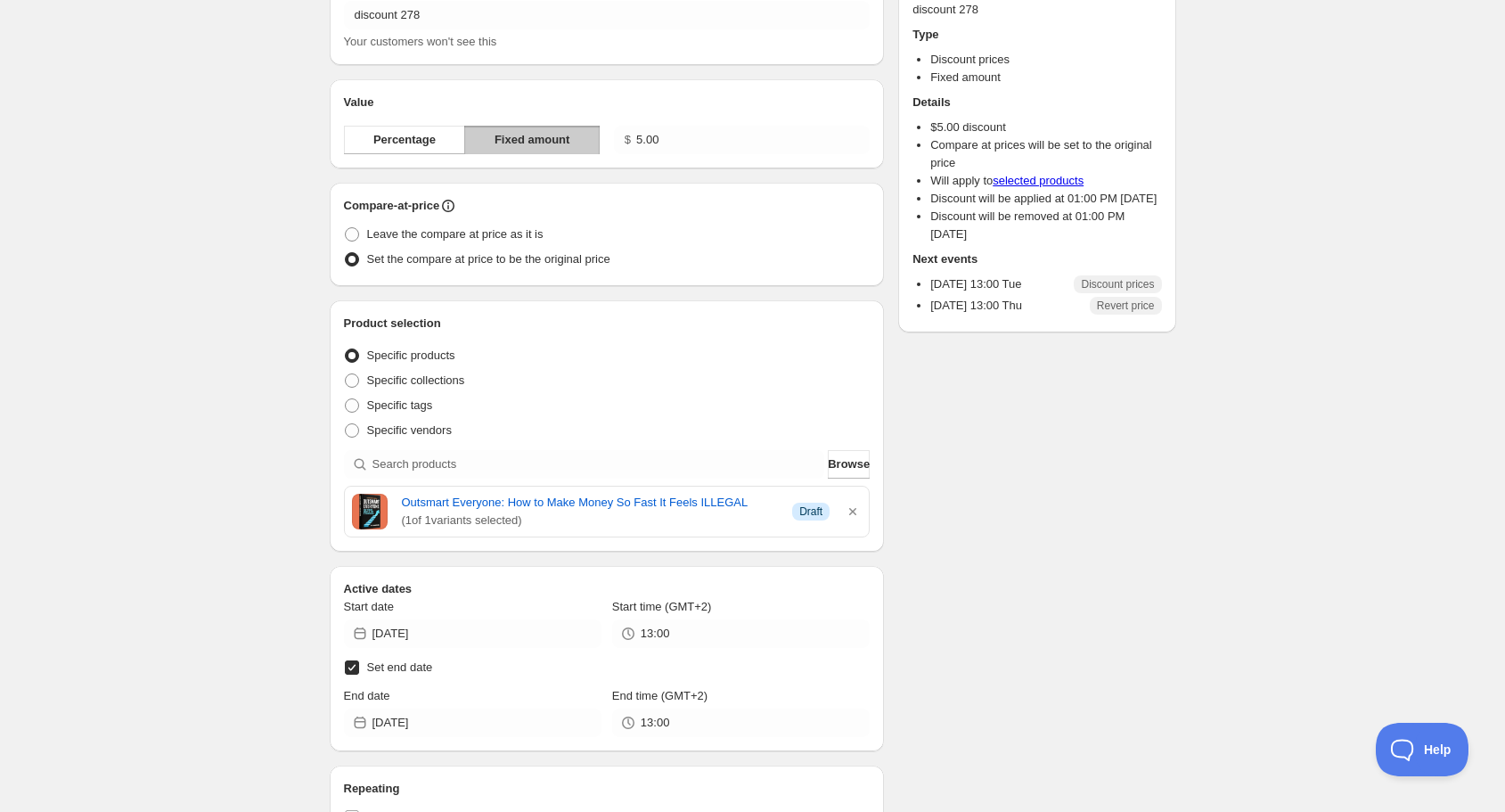
scroll to position [0, 0]
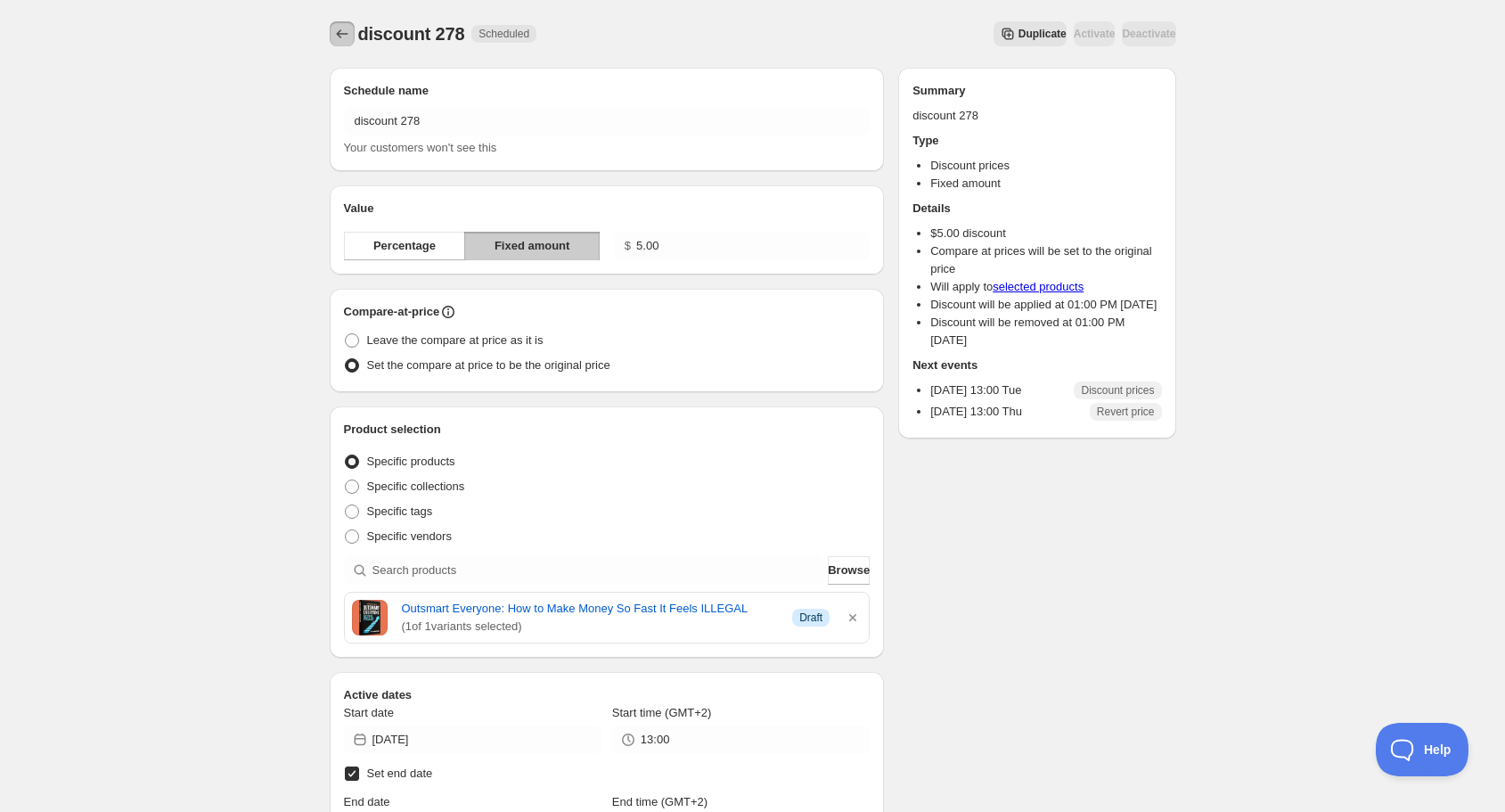
click at [344, 32] on icon "Schedules" at bounding box center [342, 33] width 18 height 18
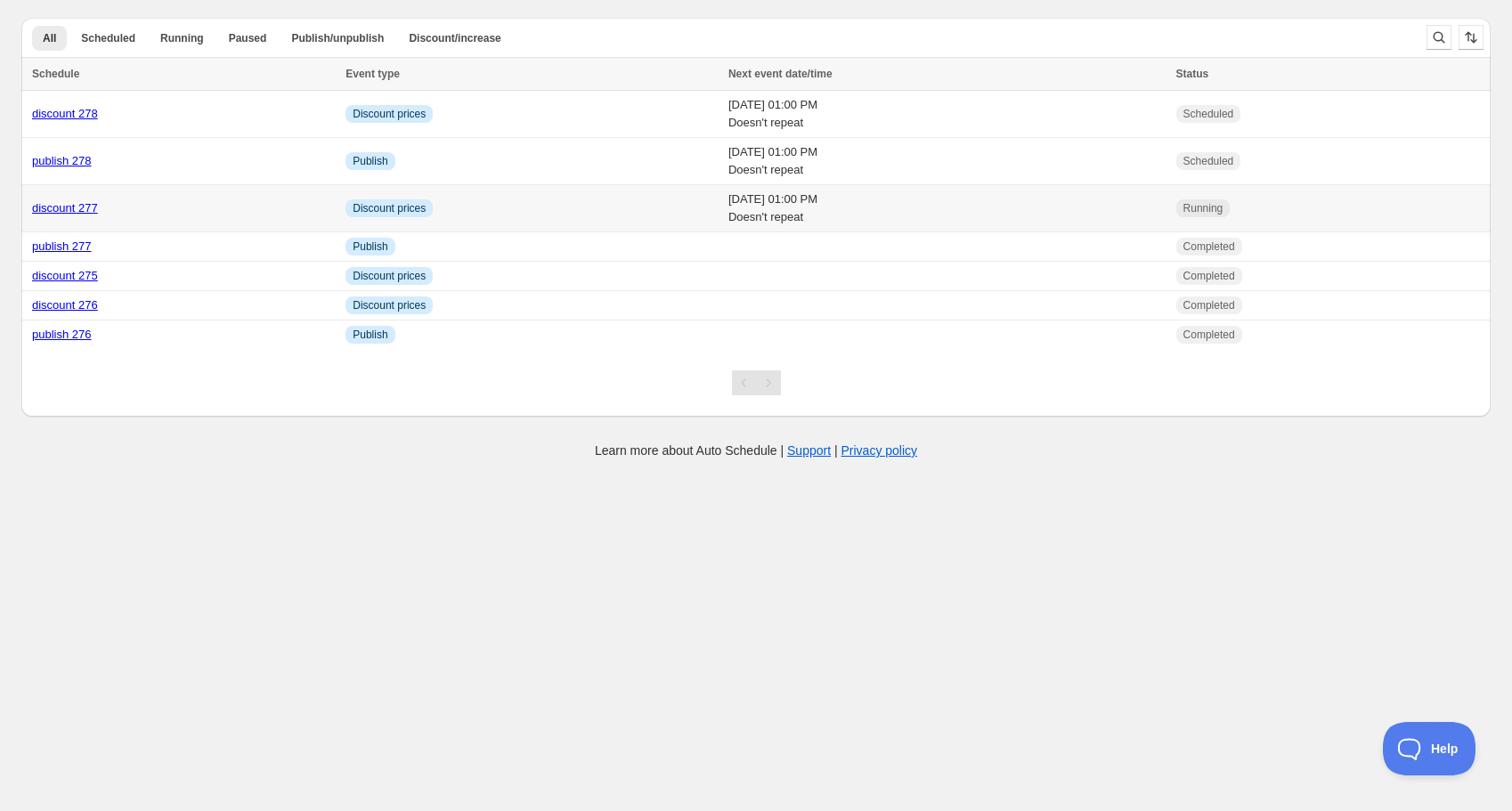
click at [74, 204] on link "discount 277" at bounding box center [65, 208] width 66 height 13
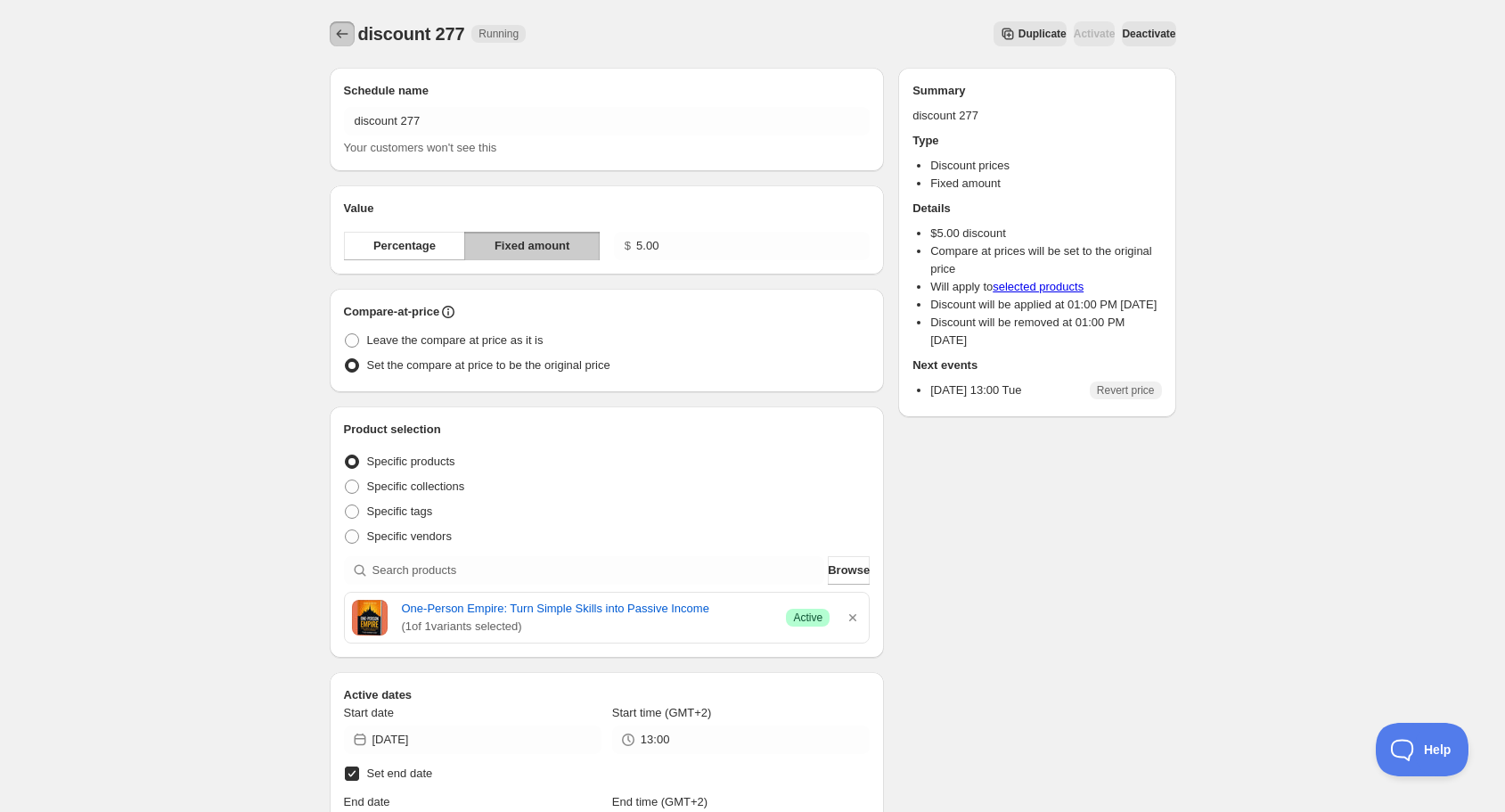
click at [336, 34] on icon "Schedules" at bounding box center [342, 33] width 18 height 18
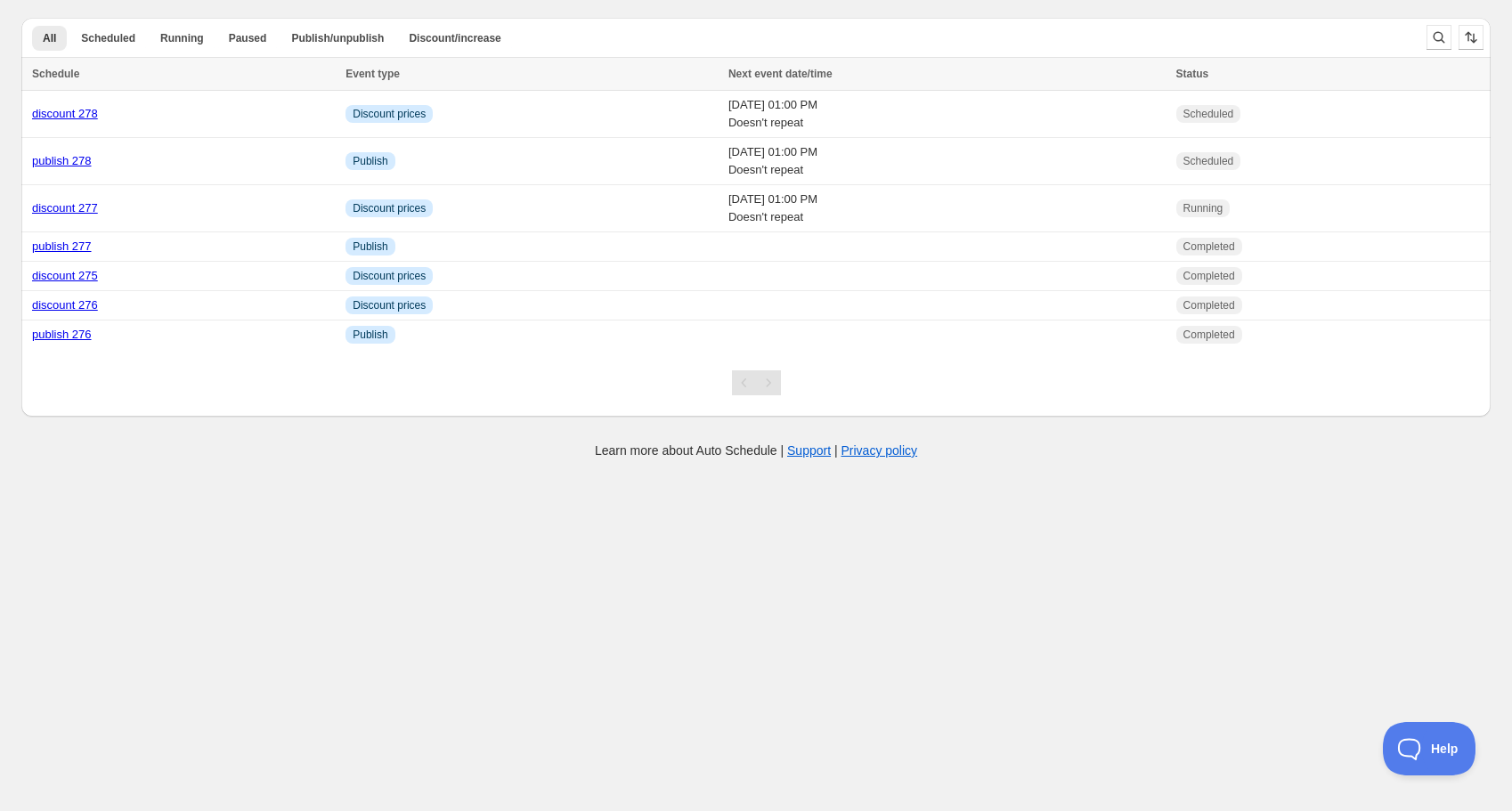
click at [335, 451] on div "Learn more about Auto Schedule | Support | Privacy policy" at bounding box center [756, 450] width 1476 height 18
